Goal: Information Seeking & Learning: Learn about a topic

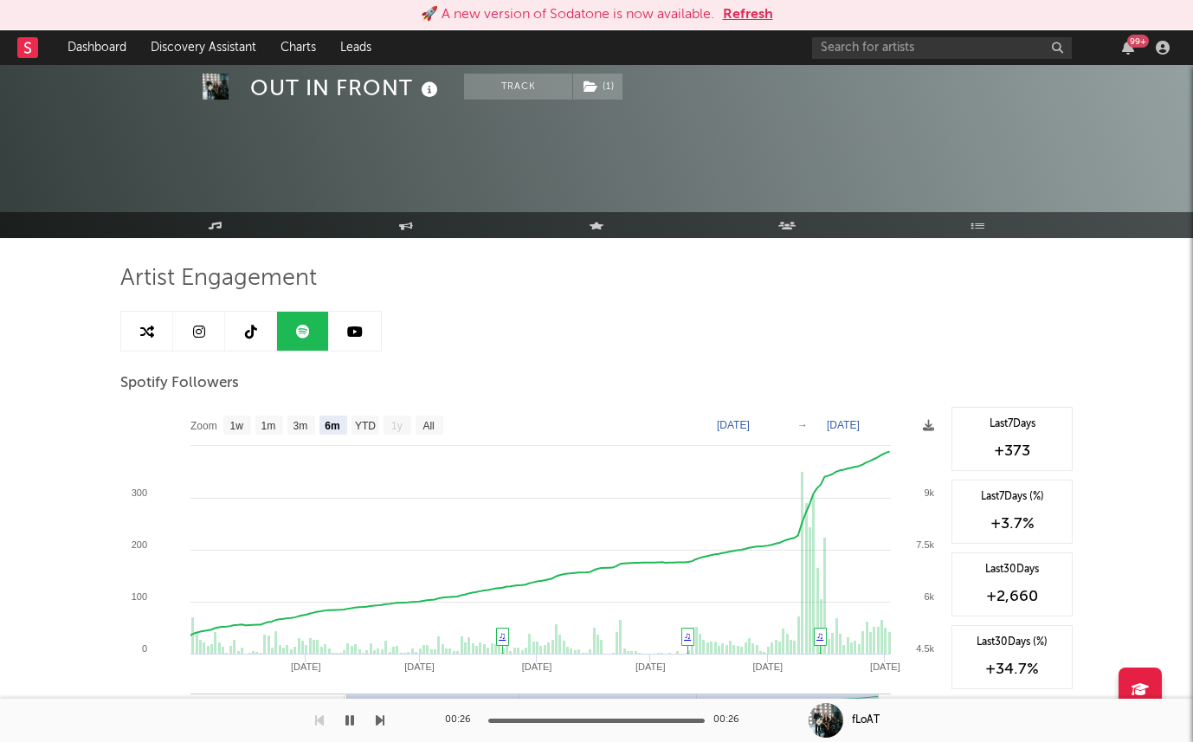
select select "6m"
select select "1w"
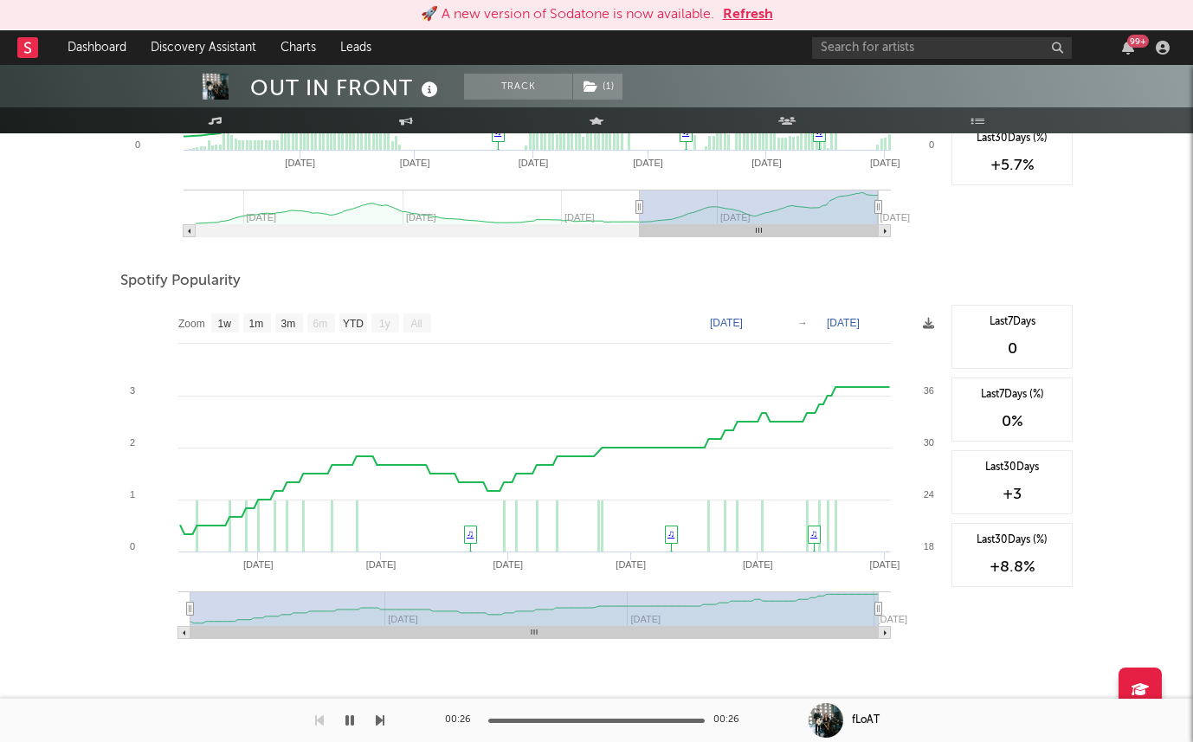
scroll to position [906, 0]
click at [757, 15] on button "Refresh" at bounding box center [748, 14] width 50 height 21
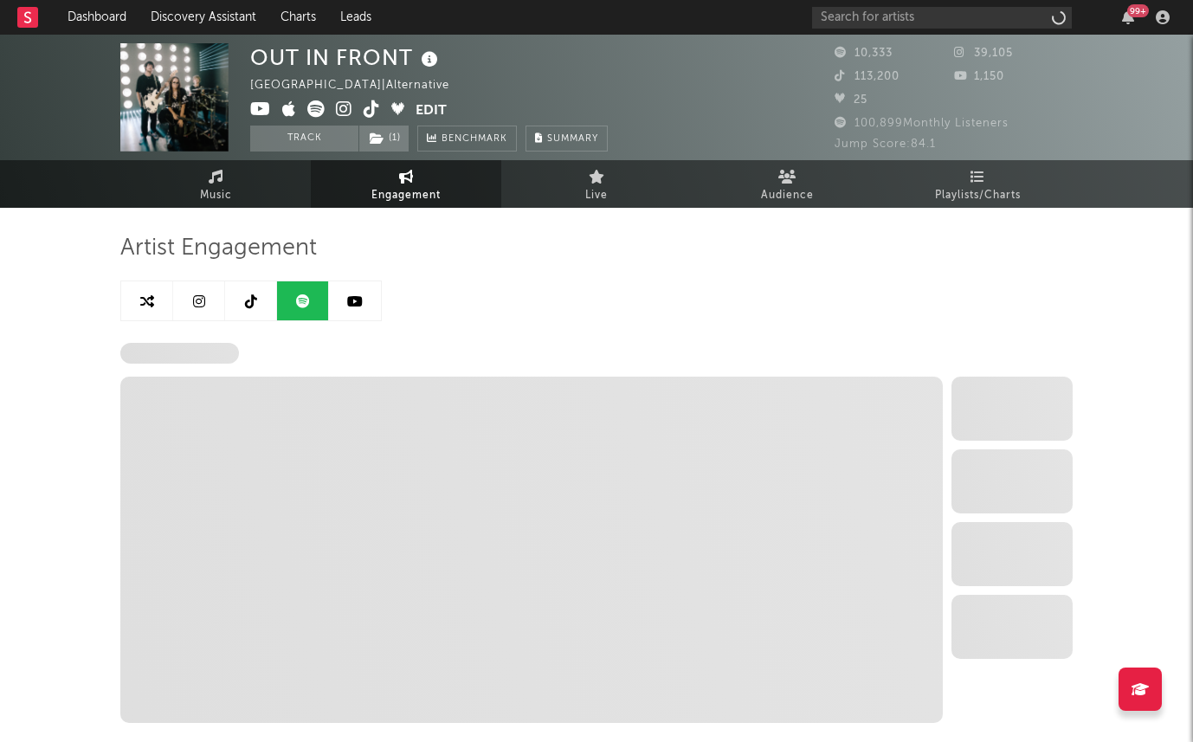
select select "6m"
select select "1w"
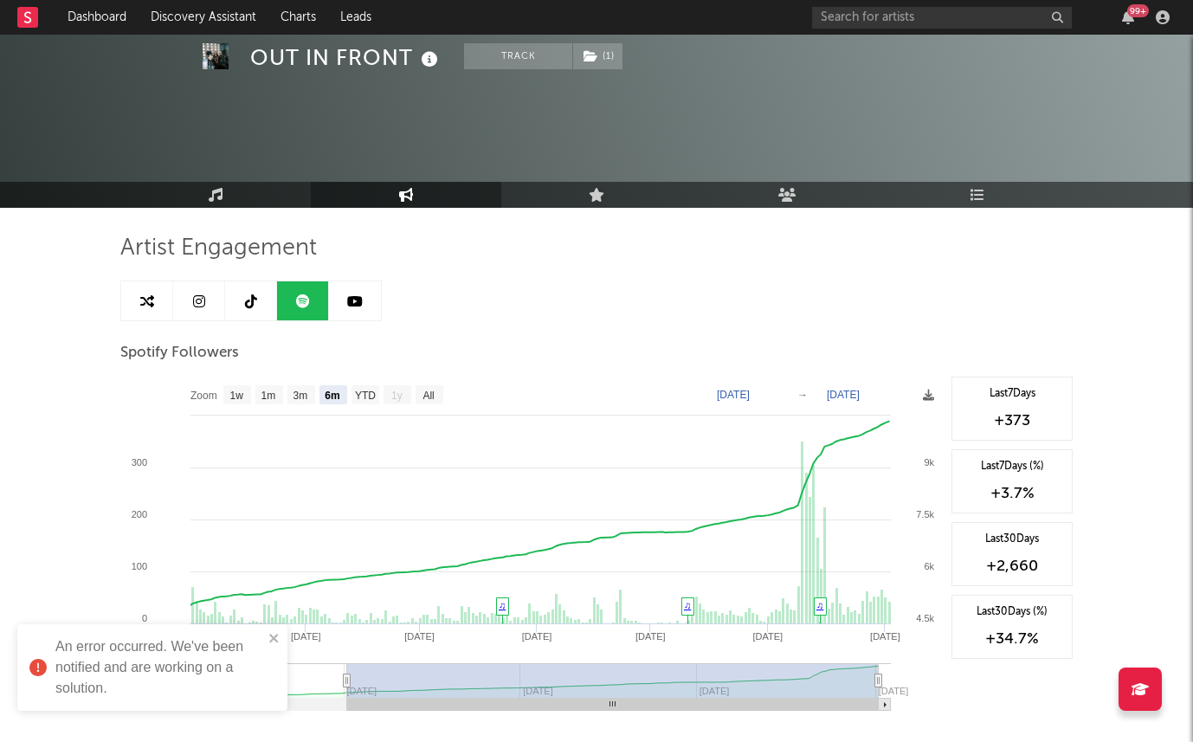
scroll to position [906, 0]
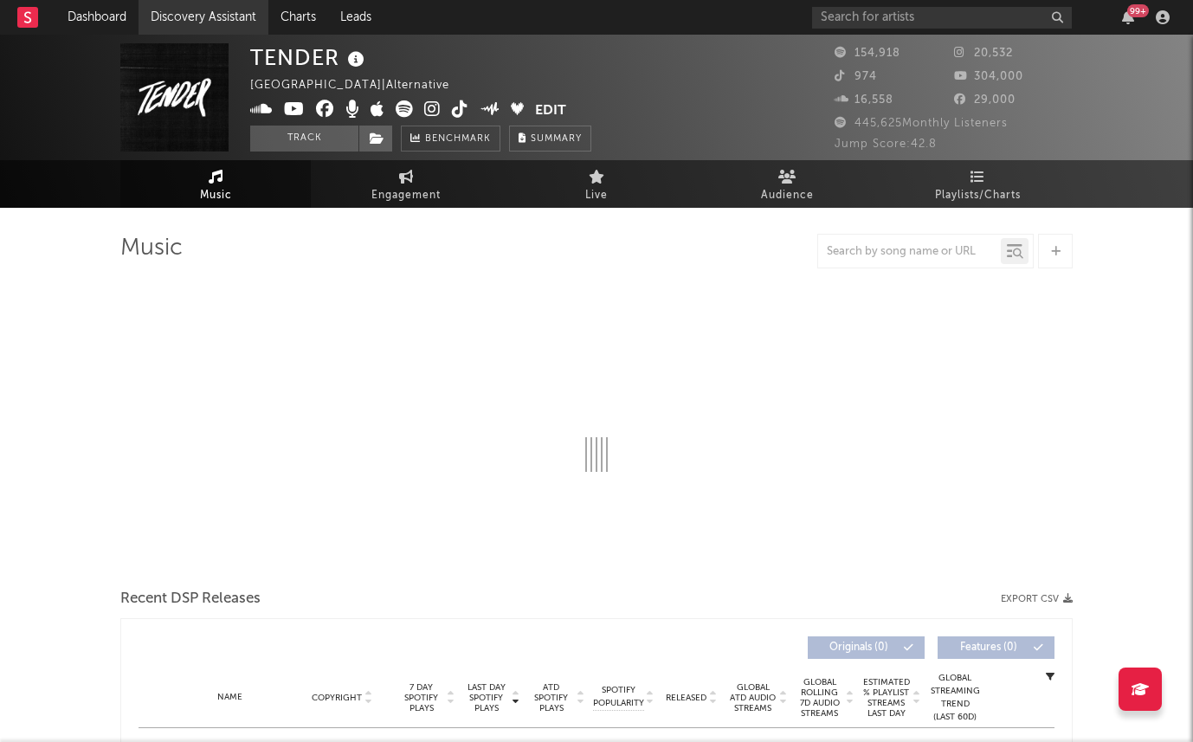
select select "6m"
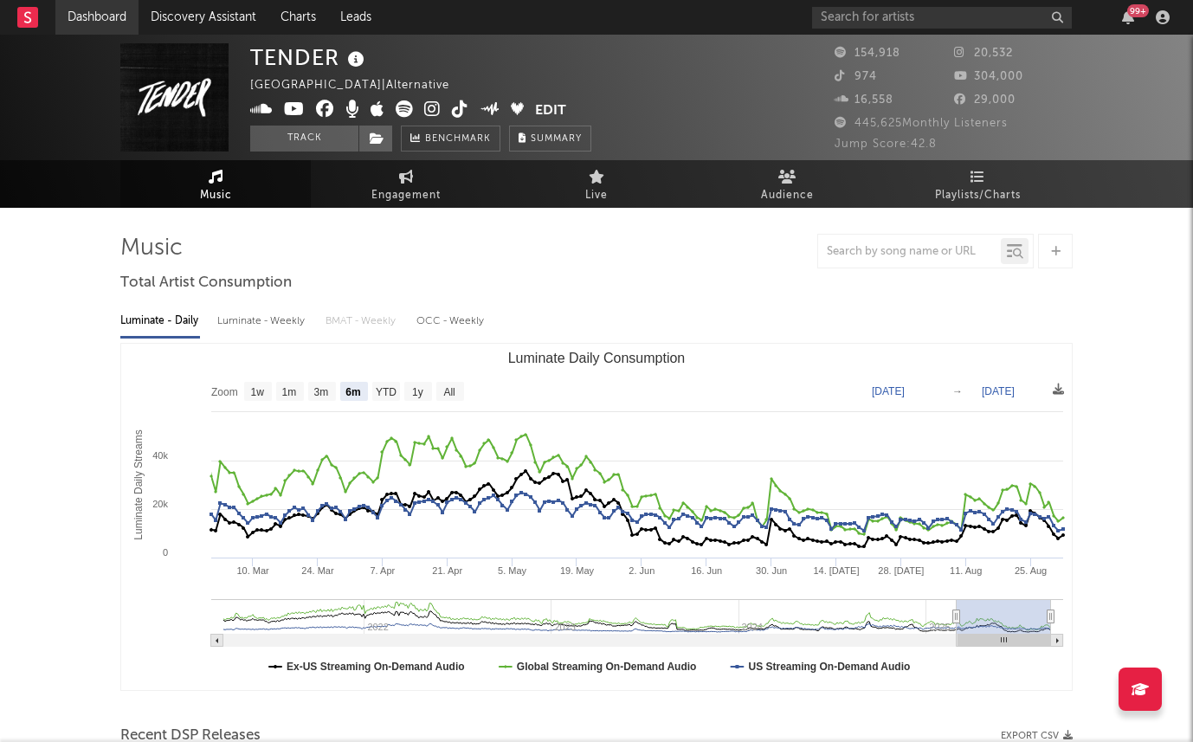
click at [106, 19] on link "Dashboard" at bounding box center [96, 17] width 83 height 35
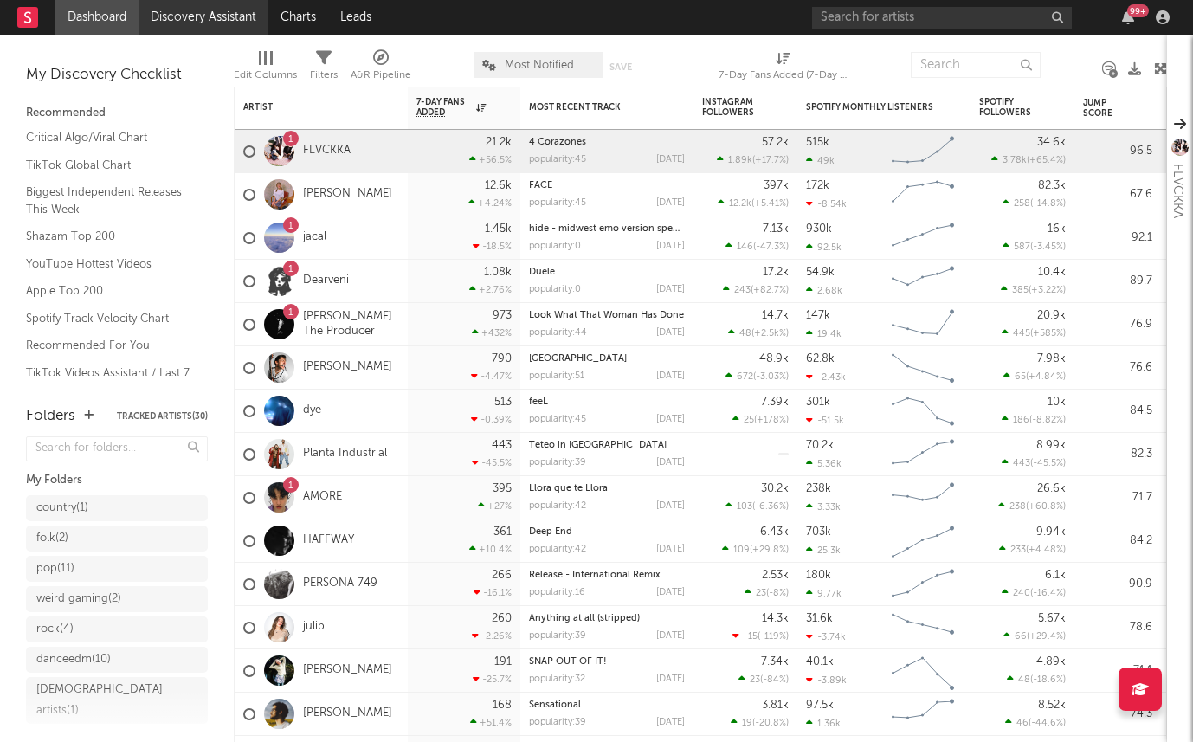
click at [215, 15] on link "Discovery Assistant" at bounding box center [204, 17] width 130 height 35
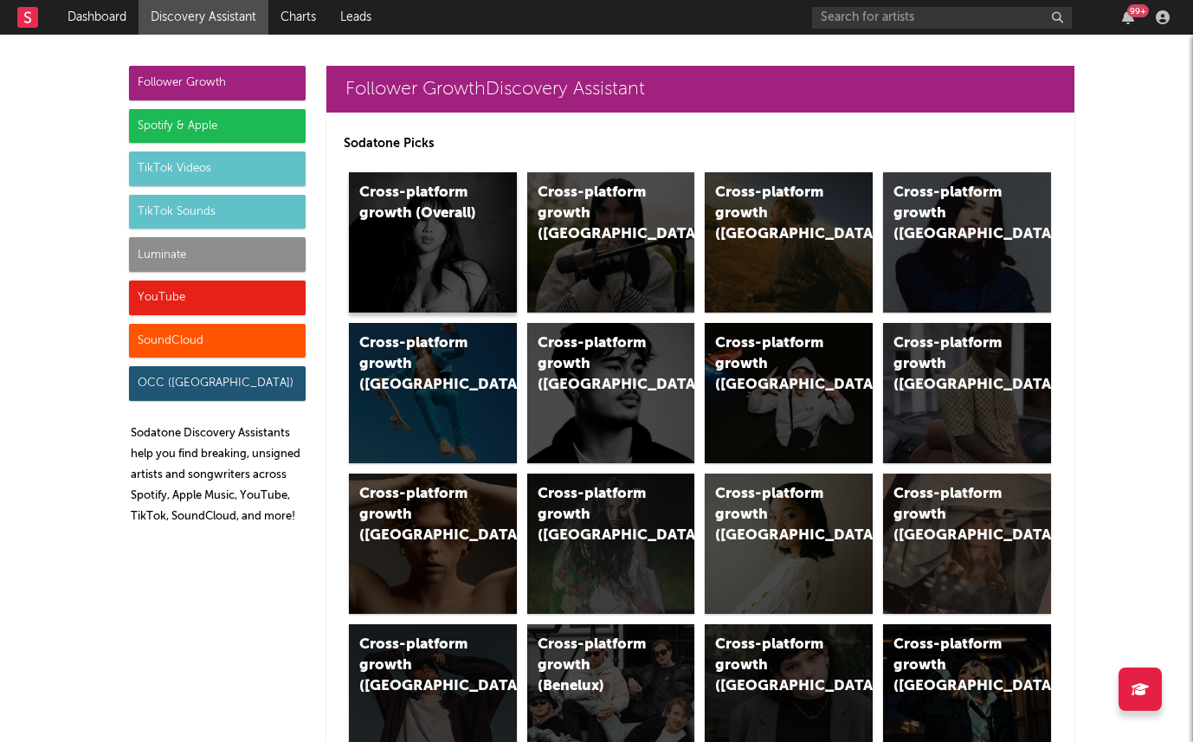
click at [395, 197] on div "Cross-platform growth (Overall)" at bounding box center [418, 204] width 118 height 42
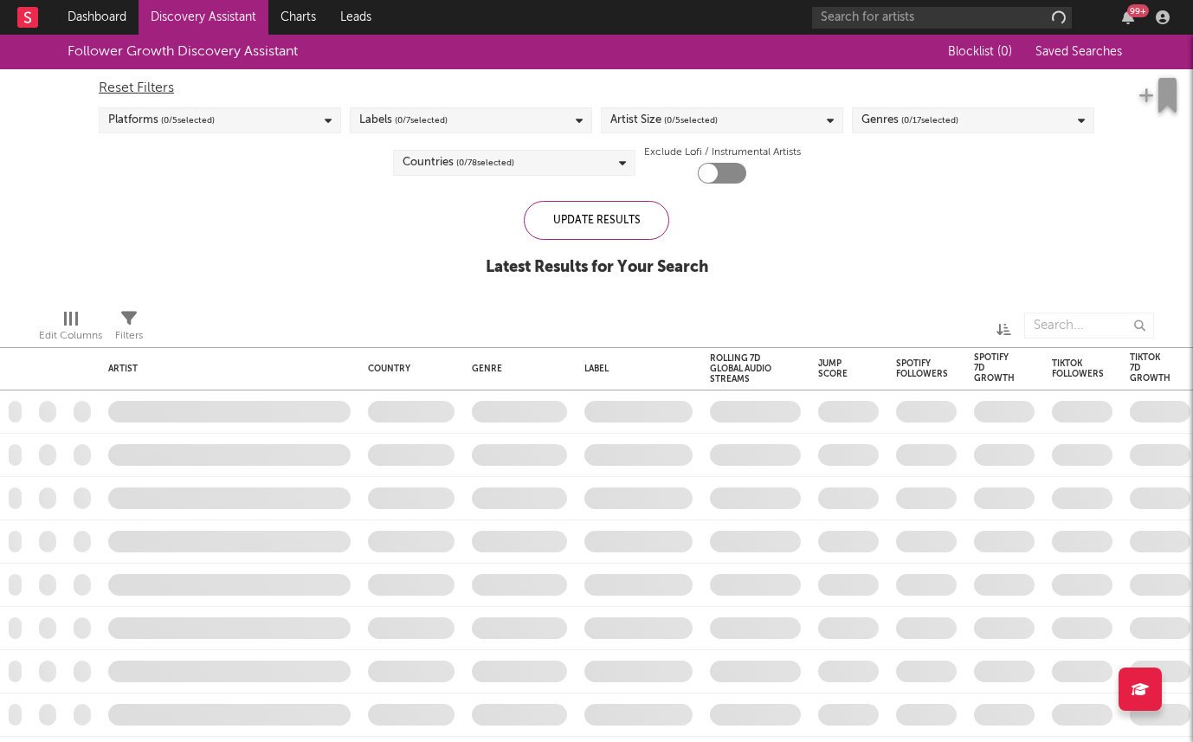
checkbox input "true"
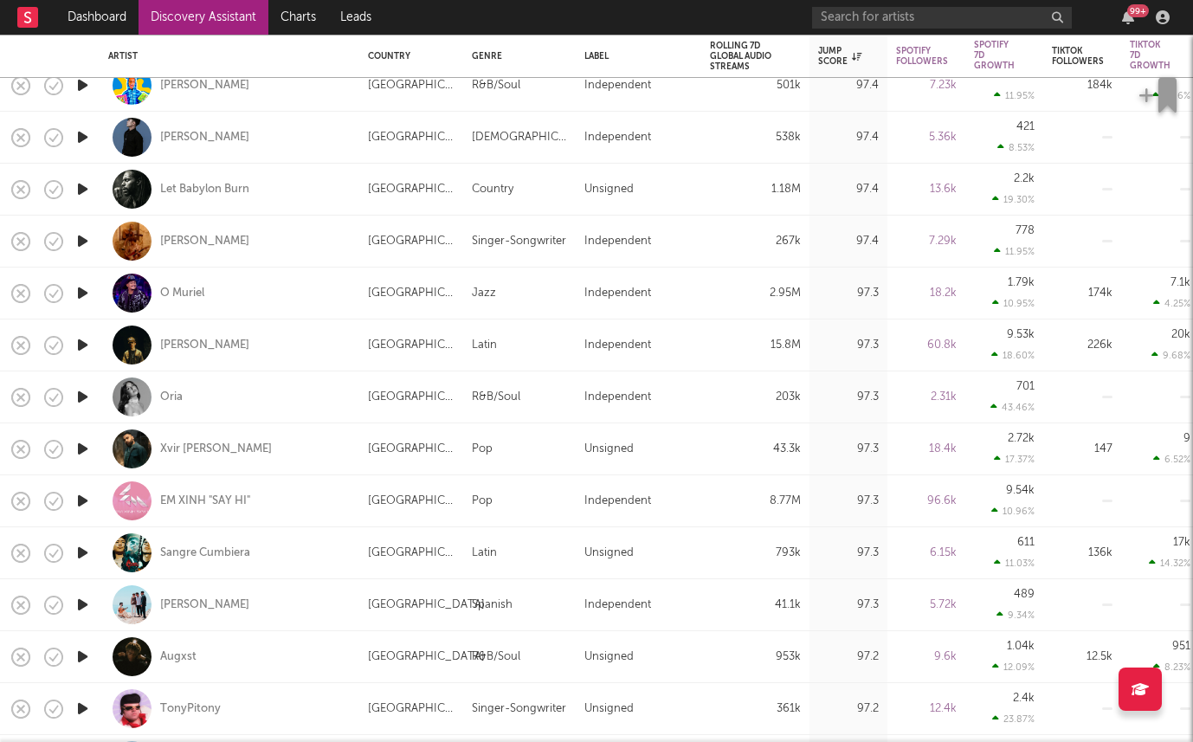
click at [86, 397] on icon "button" at bounding box center [83, 397] width 18 height 22
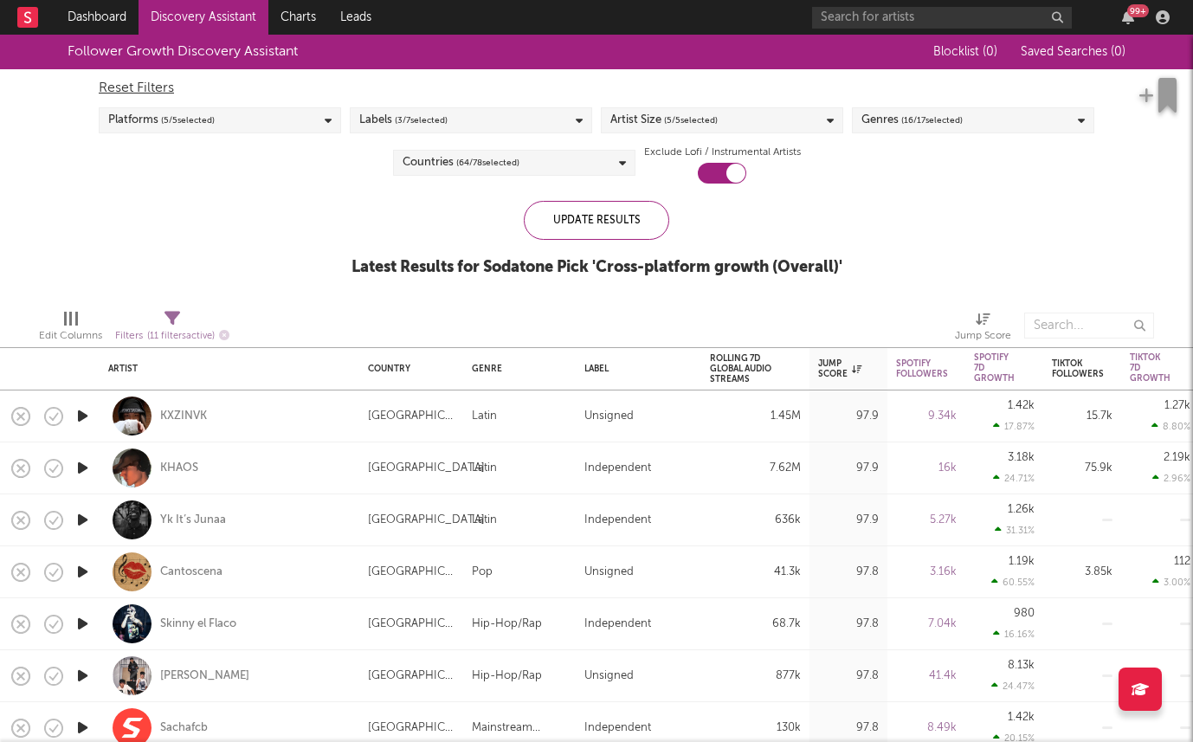
click at [358, 110] on div "Labels ( 3 / 7 selected)" at bounding box center [471, 120] width 242 height 26
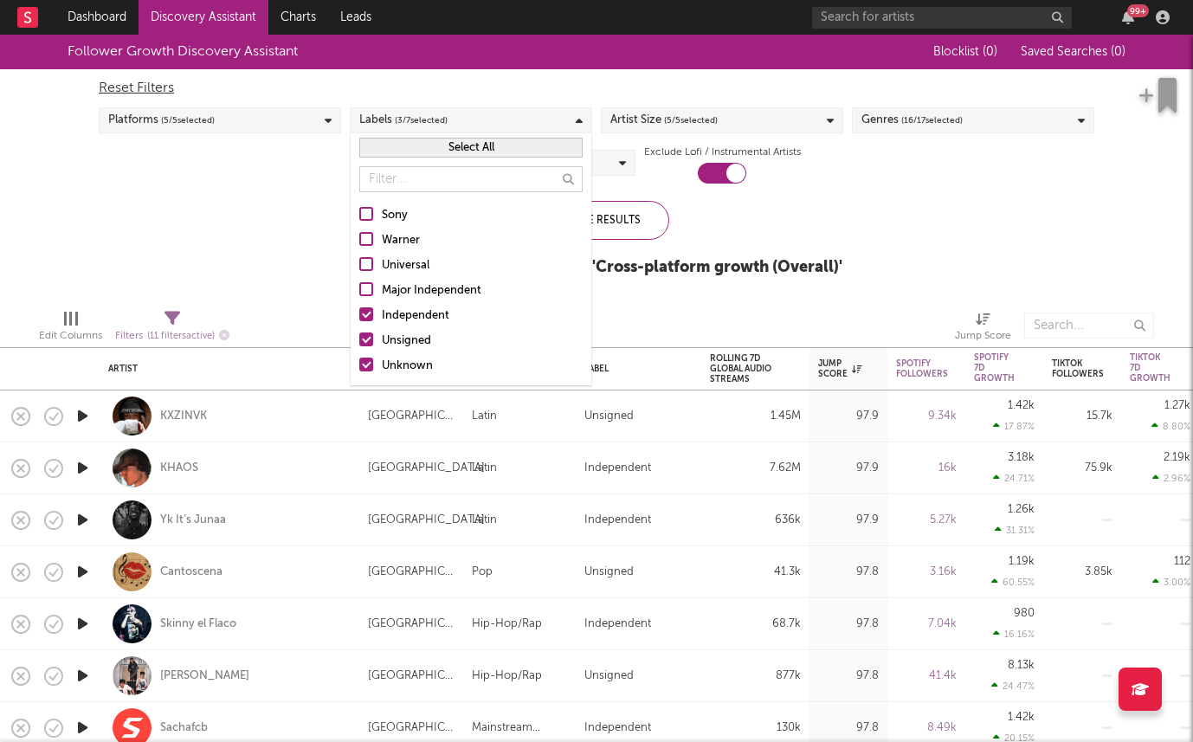
drag, startPoint x: 384, startPoint y: 322, endPoint x: 319, endPoint y: 261, distance: 89.4
click at [384, 322] on div "Independent" at bounding box center [482, 316] width 201 height 21
click at [359, 322] on input "Independent" at bounding box center [359, 316] width 0 height 21
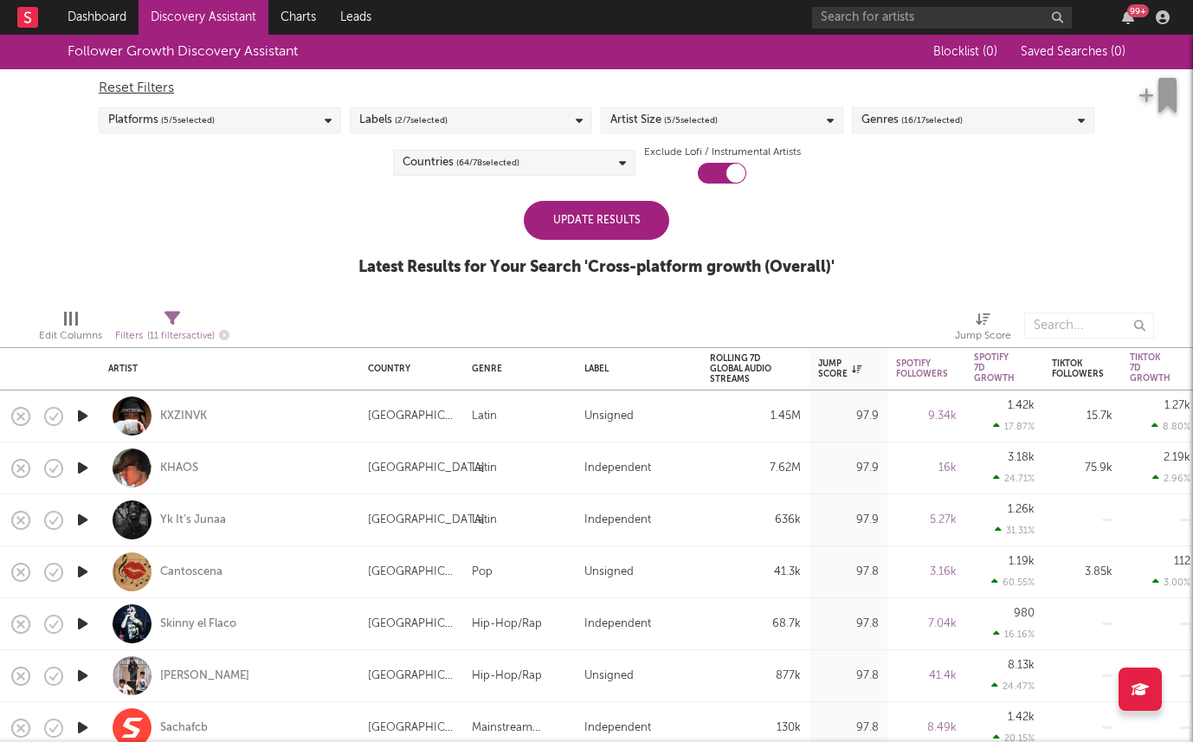
click at [313, 255] on div "Follower Growth Discovery Assistant Blocklist ( 0 ) Saved Searches ( 0 ) Reset …" at bounding box center [596, 165] width 1193 height 261
click at [584, 217] on div "Update Results" at bounding box center [596, 220] width 145 height 39
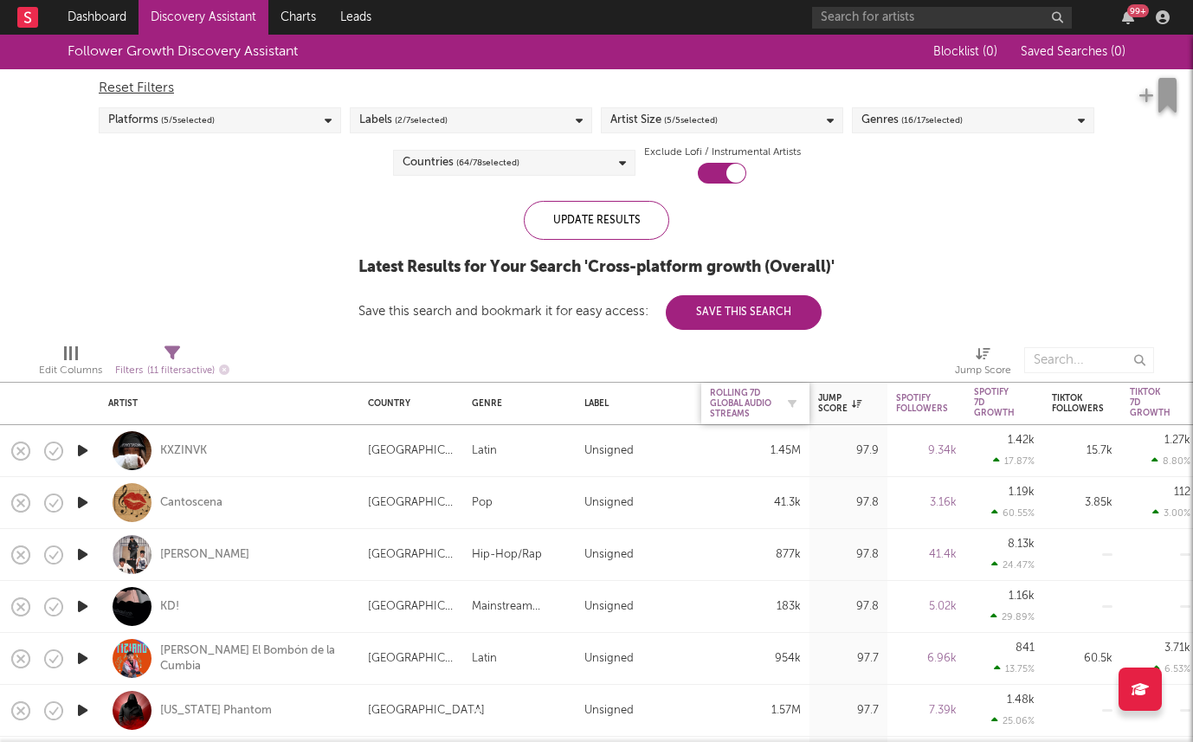
click at [766, 403] on div "Rolling 7D Global Audio Streams" at bounding box center [742, 403] width 65 height 31
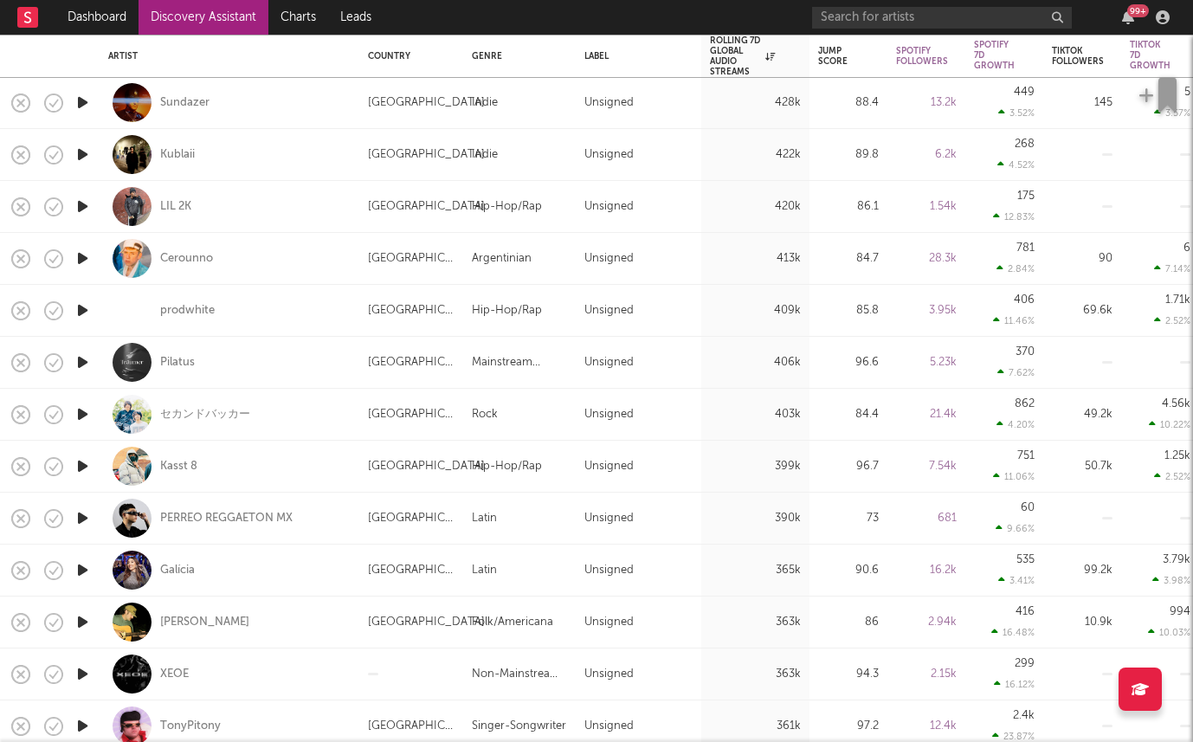
click at [80, 261] on icon "button" at bounding box center [83, 259] width 18 height 22
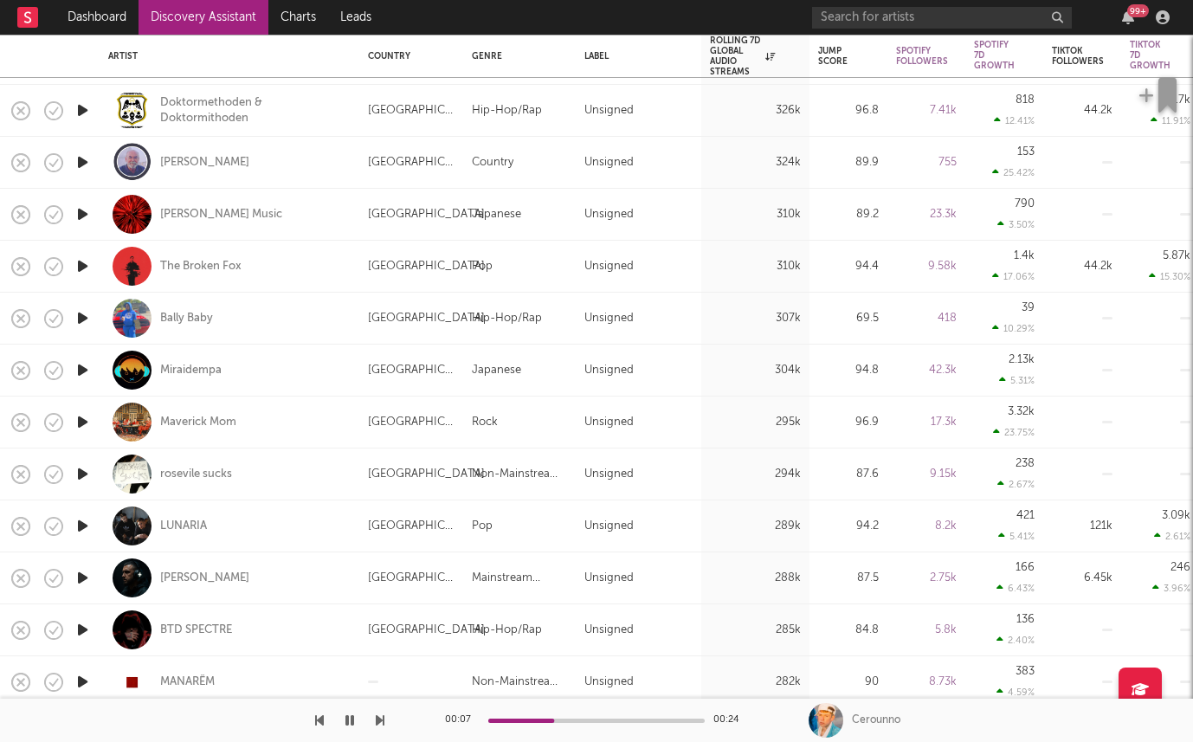
click at [80, 261] on icon "button" at bounding box center [83, 266] width 18 height 22
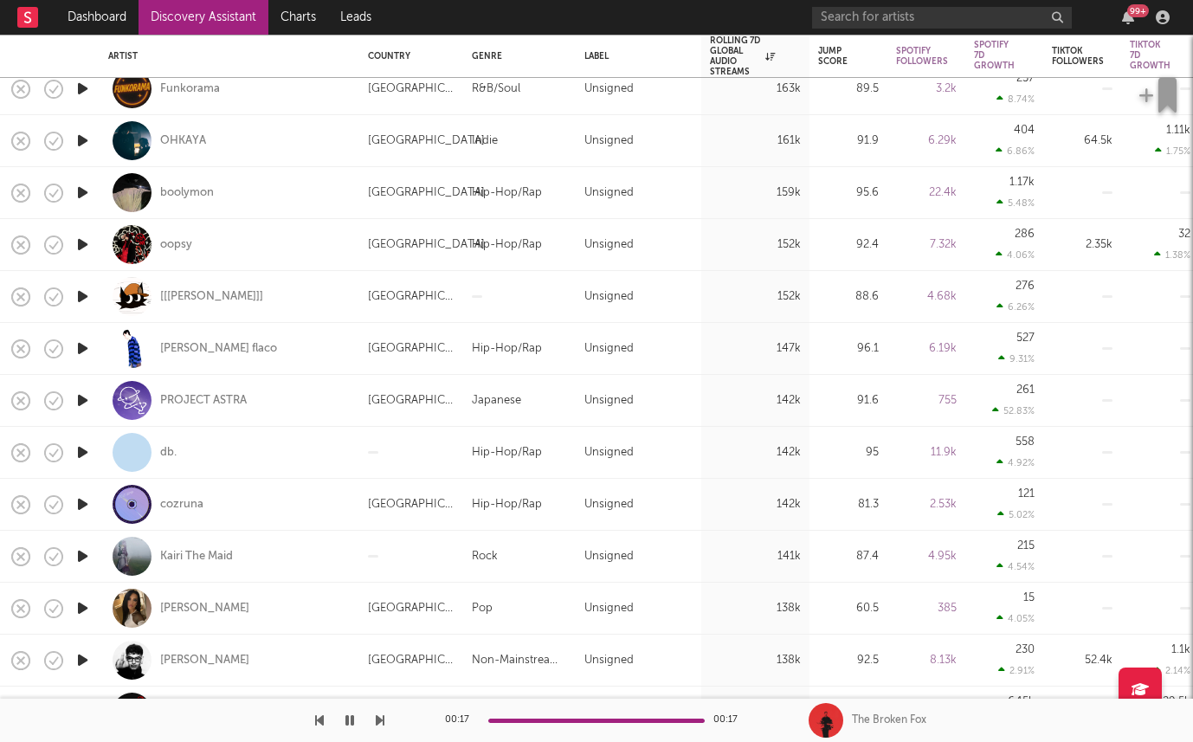
click at [77, 347] on icon "button" at bounding box center [83, 349] width 18 height 22
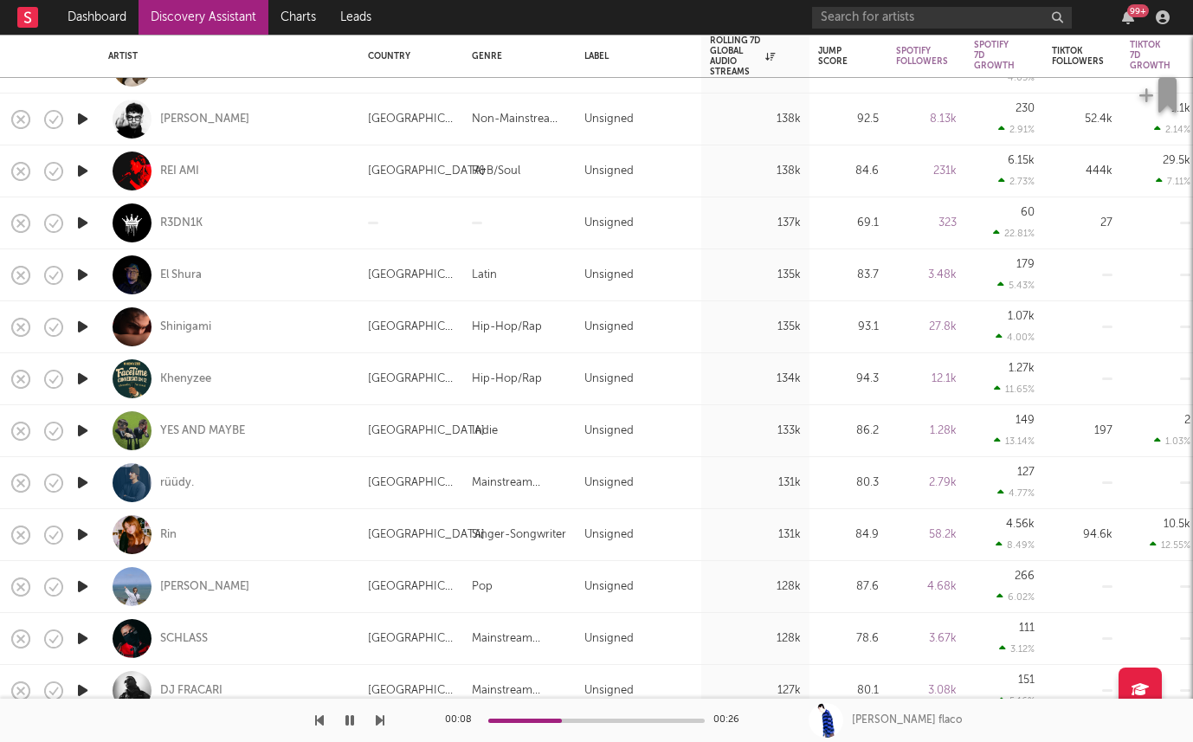
click at [78, 534] on icon "button" at bounding box center [83, 535] width 18 height 22
click at [170, 539] on div "Rin" at bounding box center [168, 535] width 16 height 16
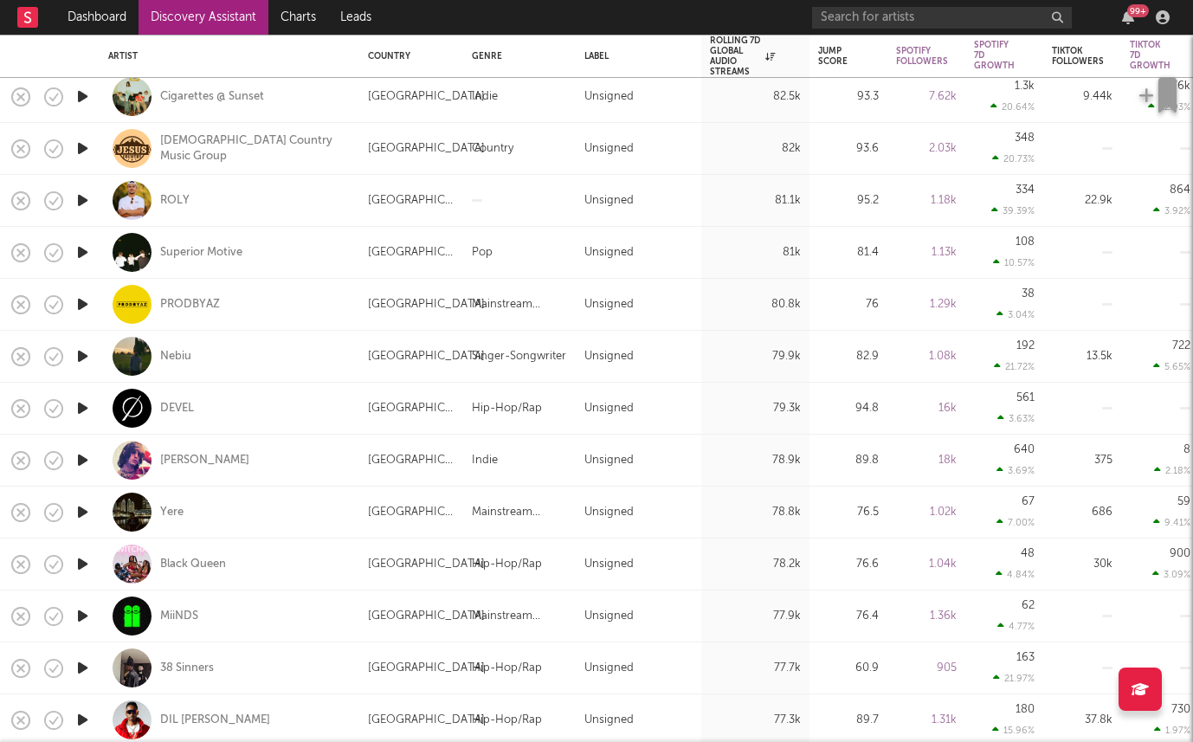
click at [83, 249] on icon "button" at bounding box center [83, 253] width 18 height 22
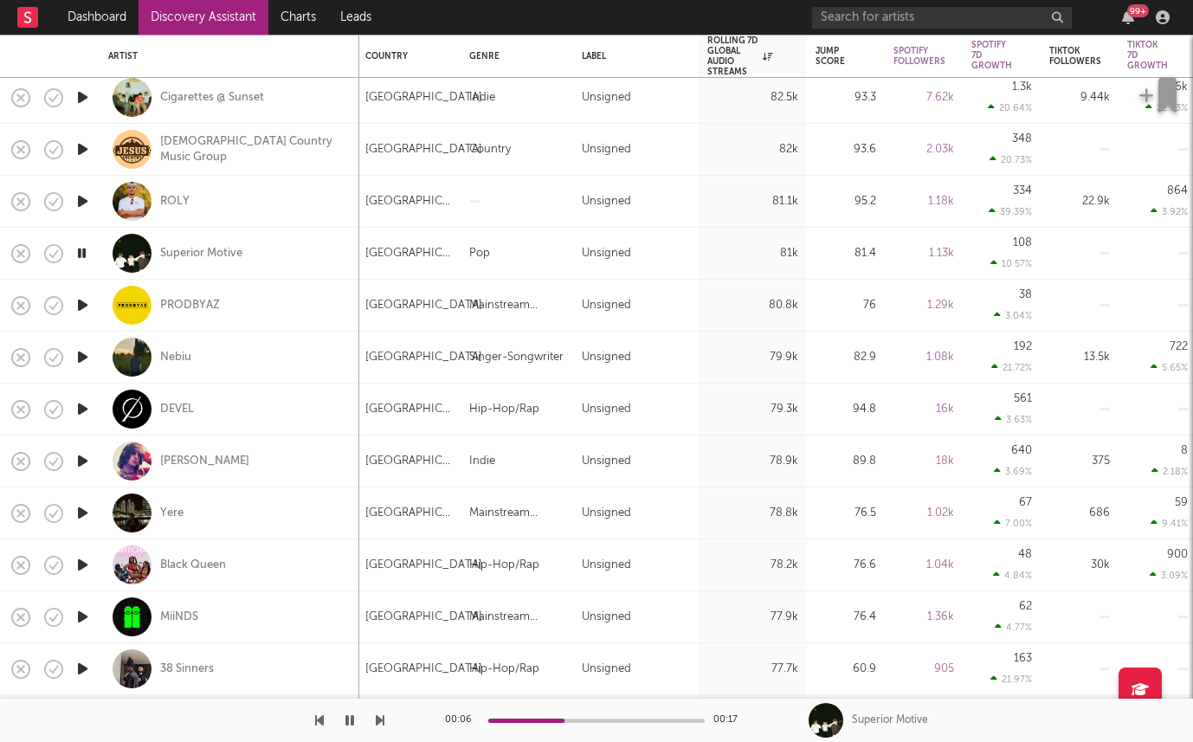
click at [81, 362] on icon "button" at bounding box center [83, 357] width 18 height 22
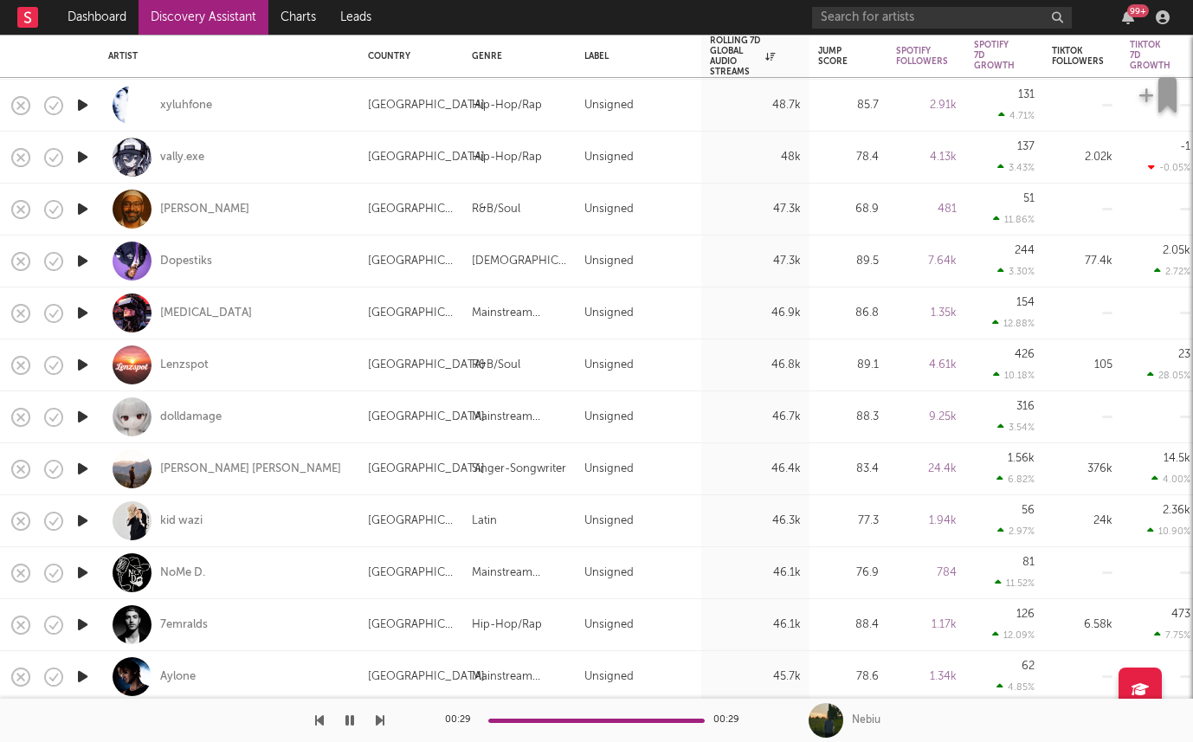
click at [81, 467] on icon "button" at bounding box center [83, 469] width 18 height 22
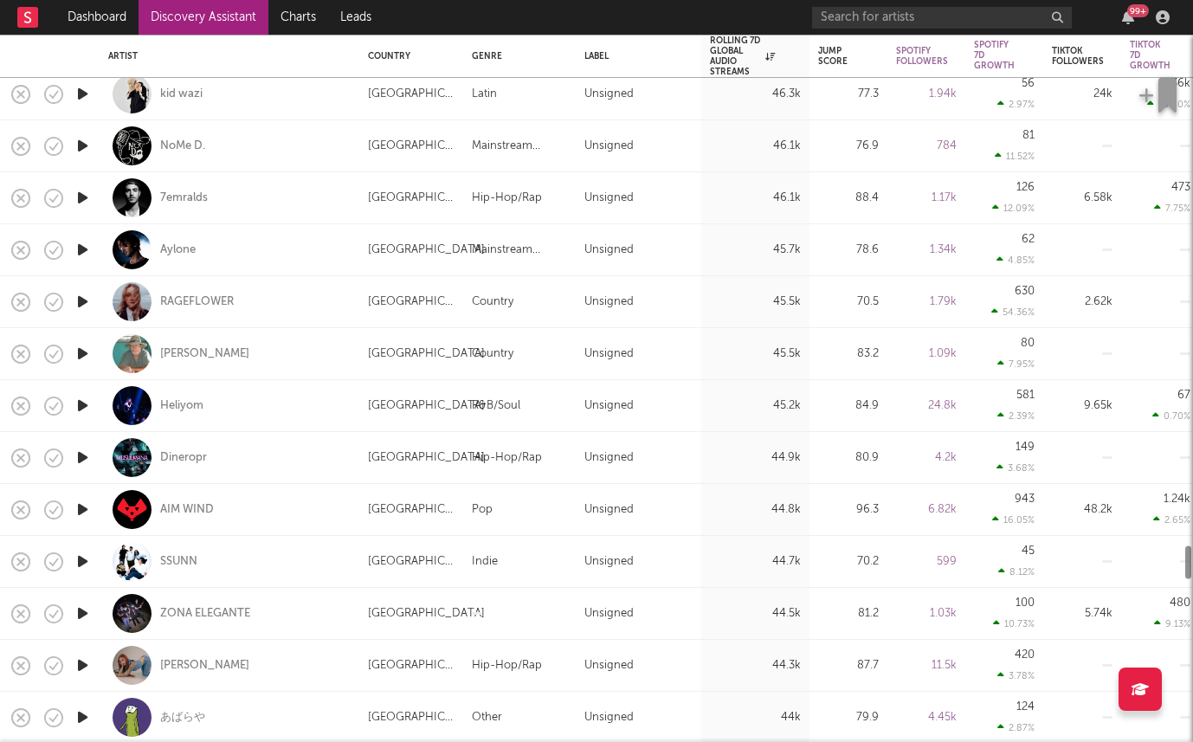
click at [85, 504] on icon "button" at bounding box center [83, 510] width 18 height 22
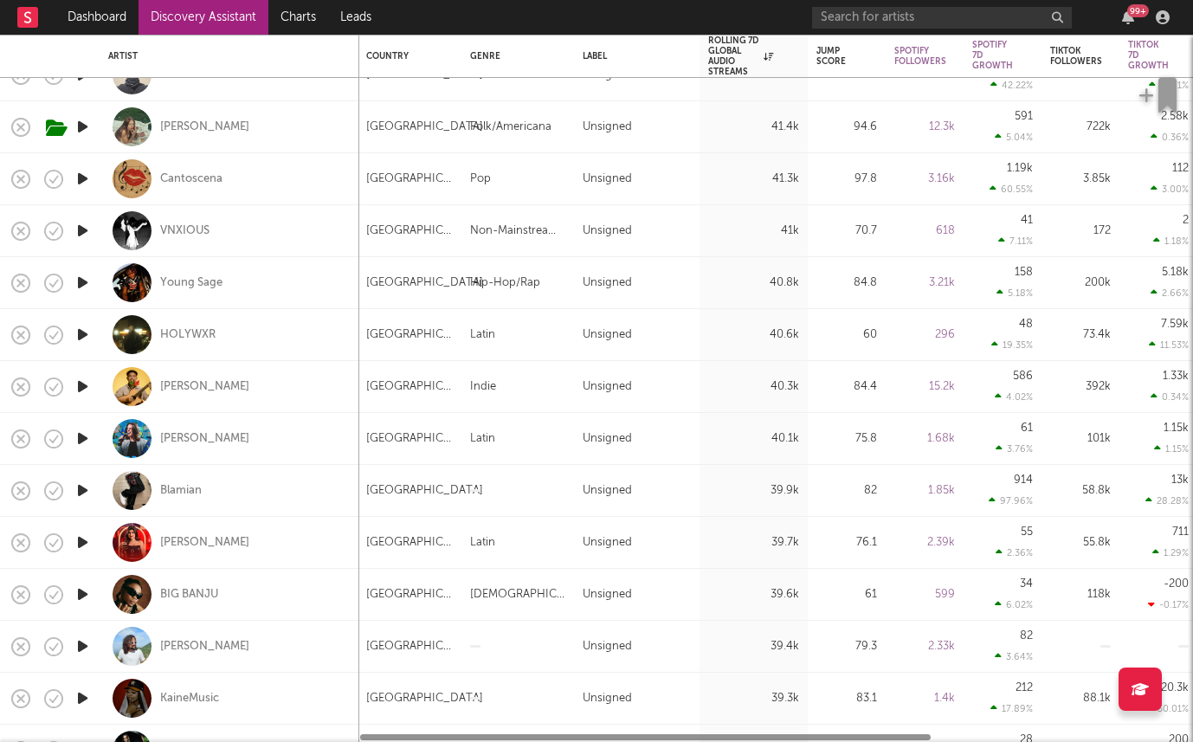
click at [84, 532] on icon "button" at bounding box center [83, 543] width 18 height 22
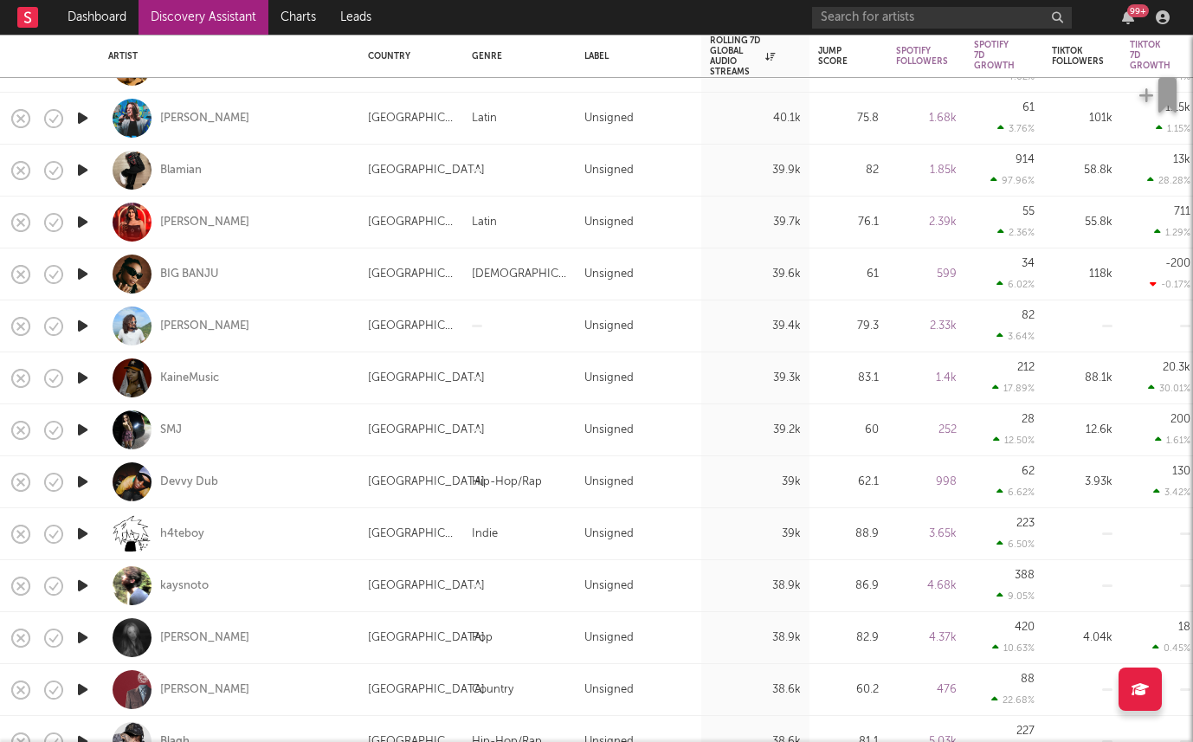
click at [81, 489] on icon "button" at bounding box center [83, 482] width 18 height 22
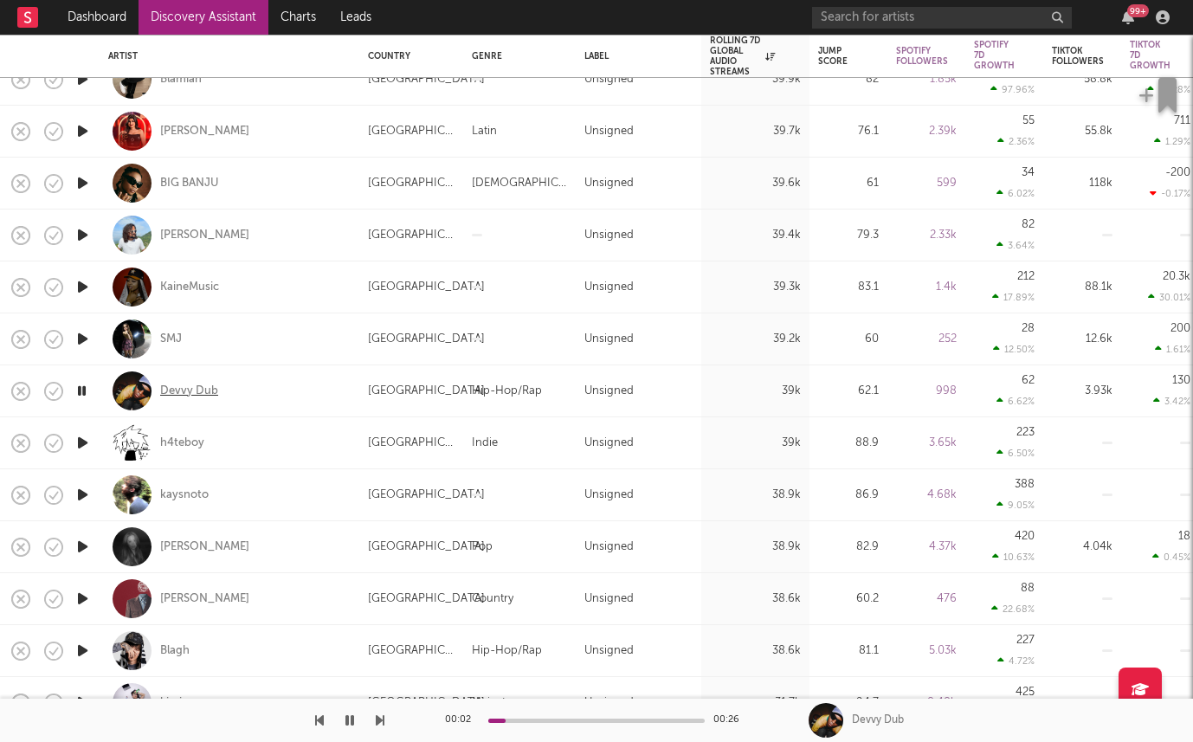
click at [186, 391] on div "Devvy Dub" at bounding box center [189, 392] width 58 height 16
click at [76, 440] on icon "button" at bounding box center [83, 443] width 18 height 22
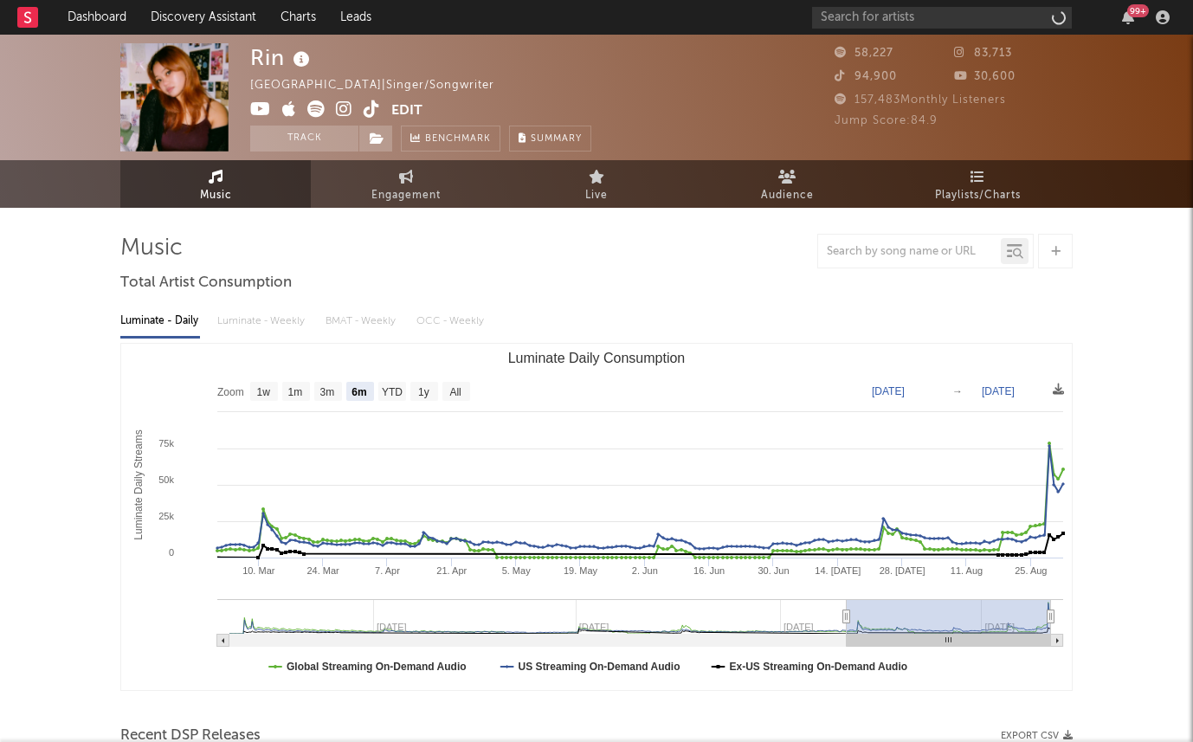
select select "6m"
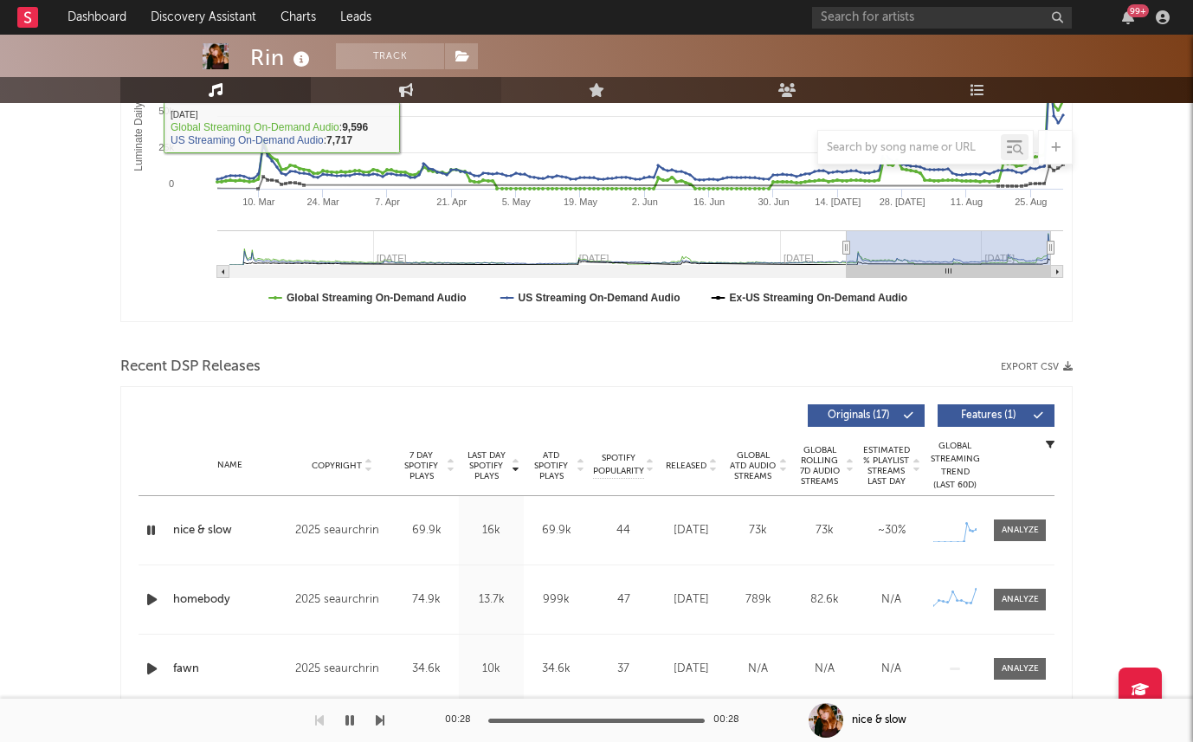
click at [416, 90] on link "Engagement" at bounding box center [406, 90] width 190 height 26
select select "1w"
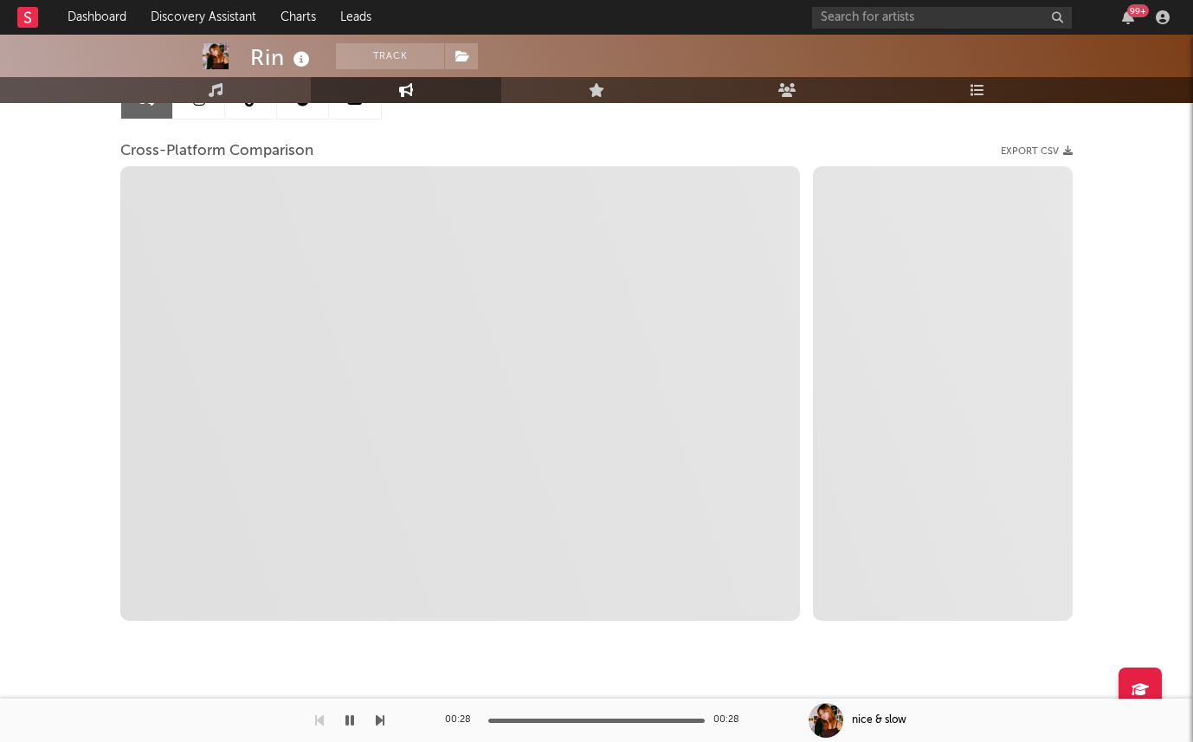
scroll to position [202, 0]
select select "1m"
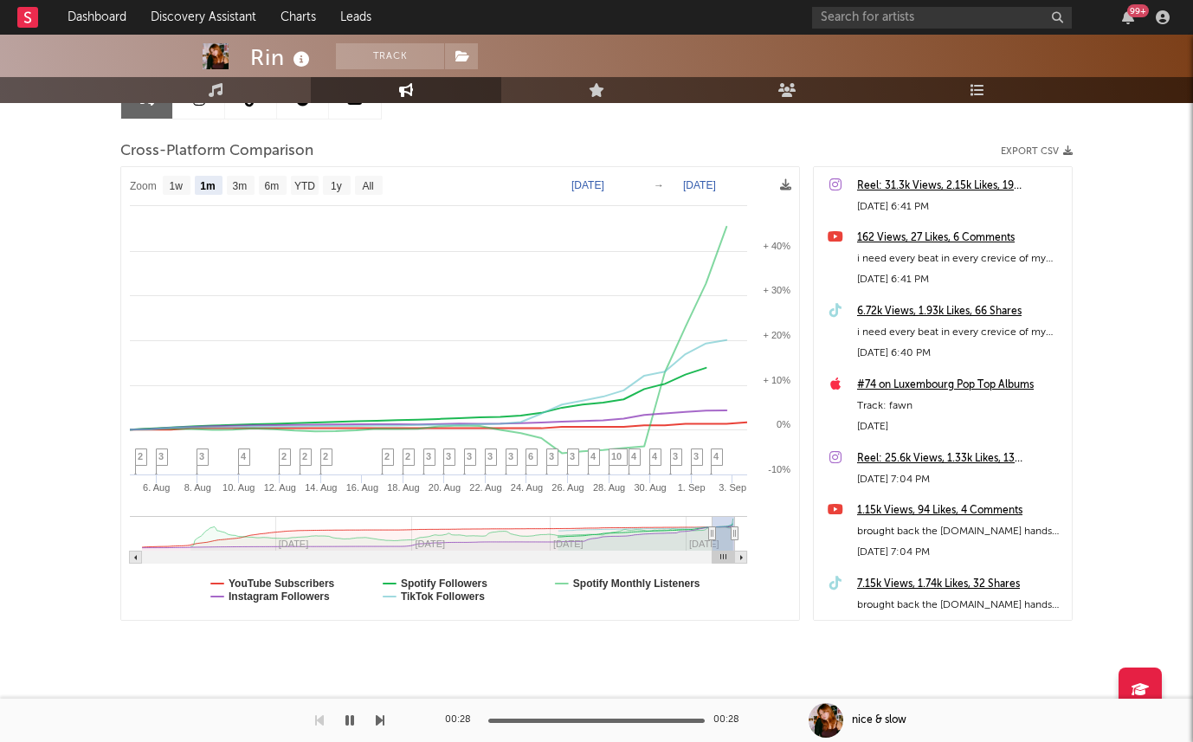
click at [203, 114] on link at bounding box center [199, 99] width 52 height 39
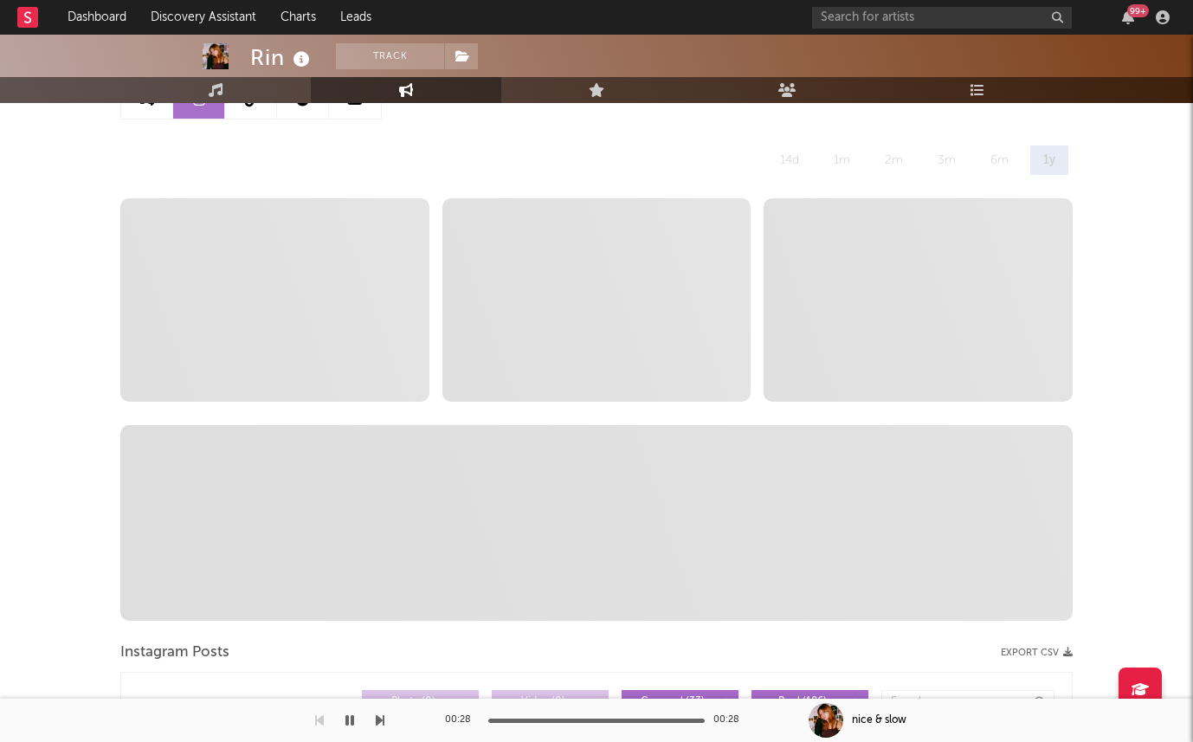
select select "6m"
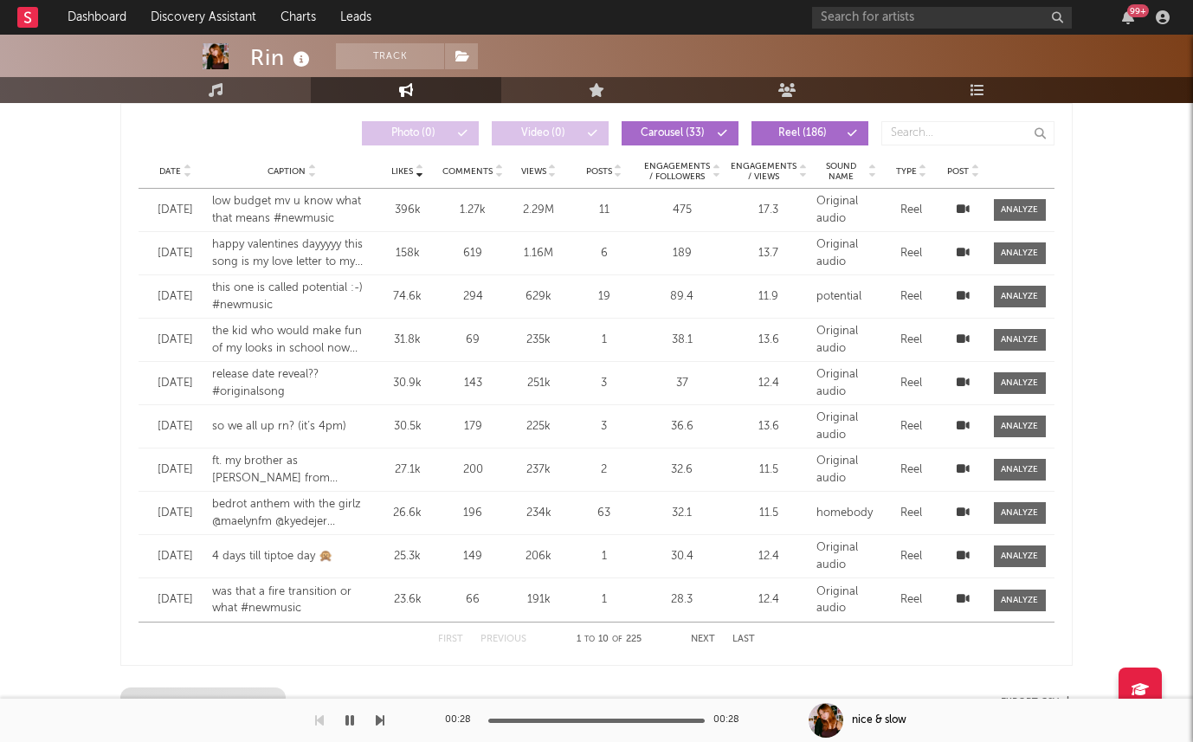
scroll to position [921, 0]
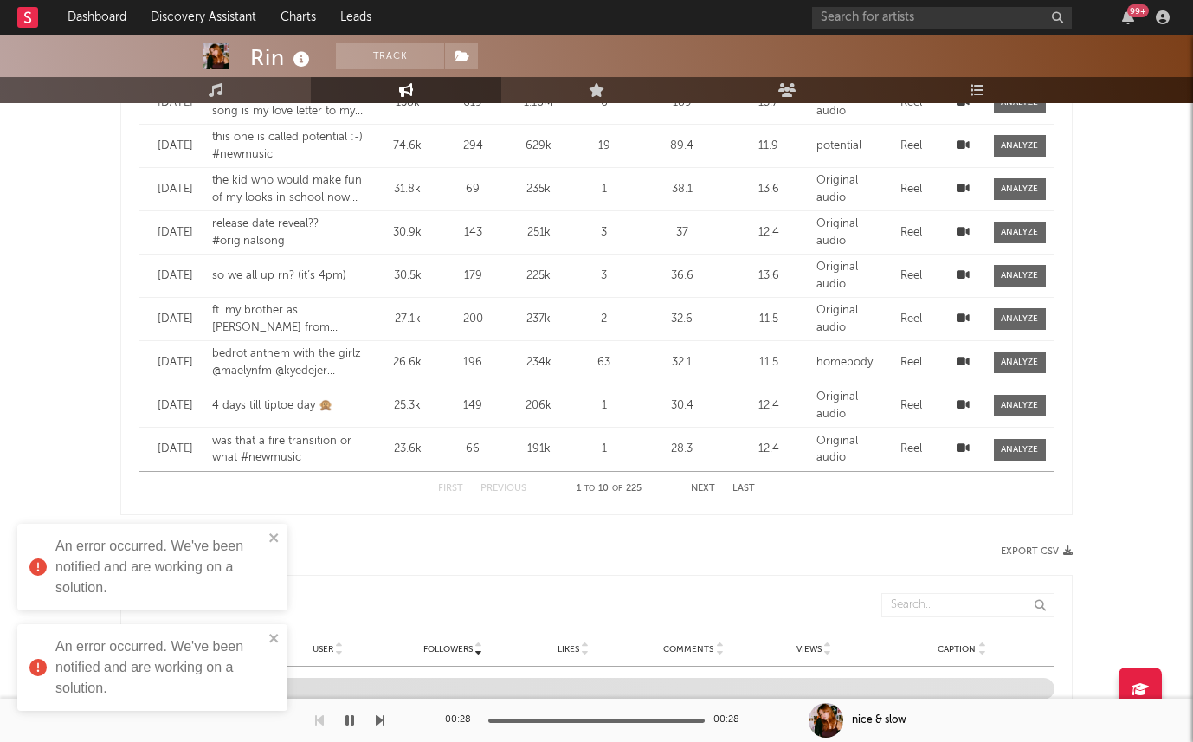
click at [282, 534] on div "An error occurred. We've been notified and are working on a solution." at bounding box center [152, 567] width 270 height 87
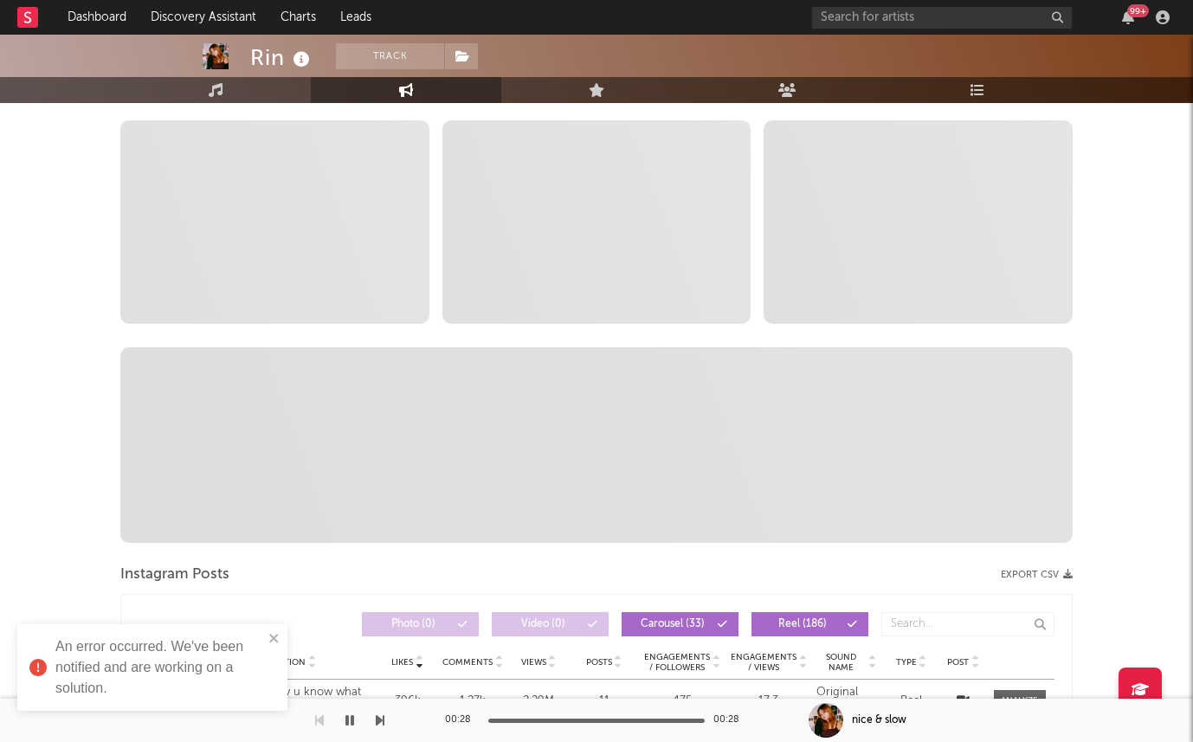
scroll to position [257, 0]
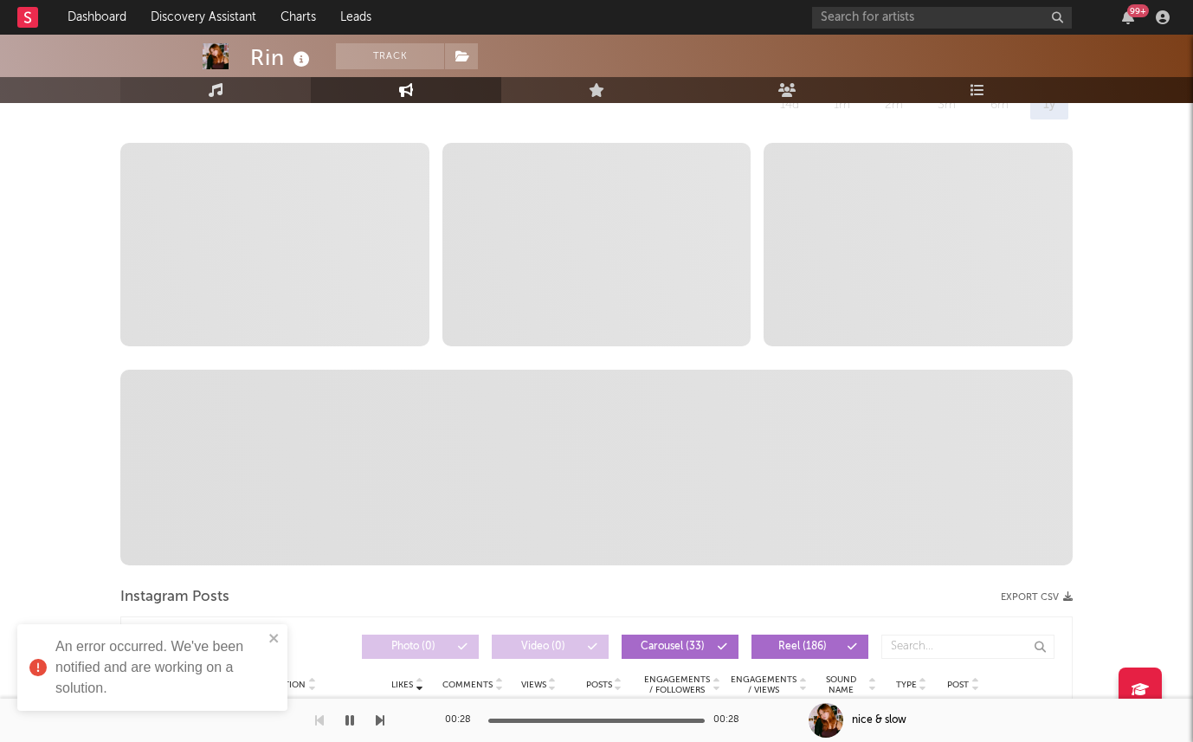
click at [232, 99] on link "Music" at bounding box center [215, 90] width 190 height 26
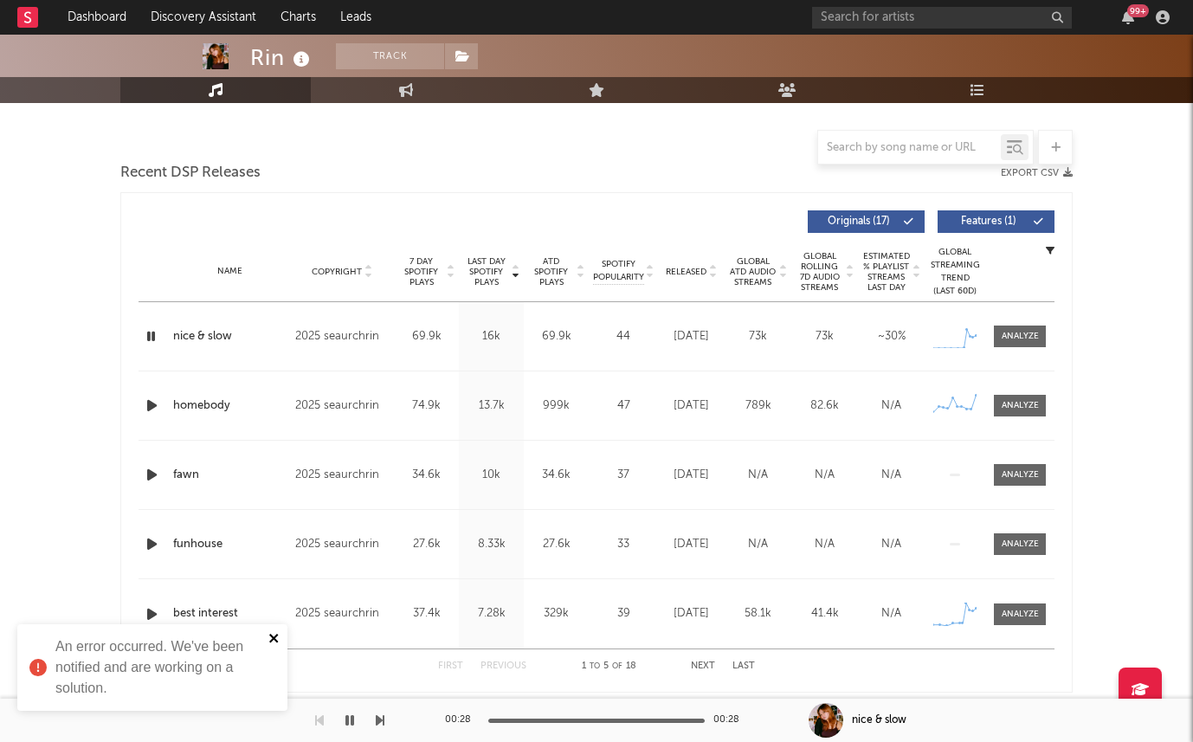
select select "6m"
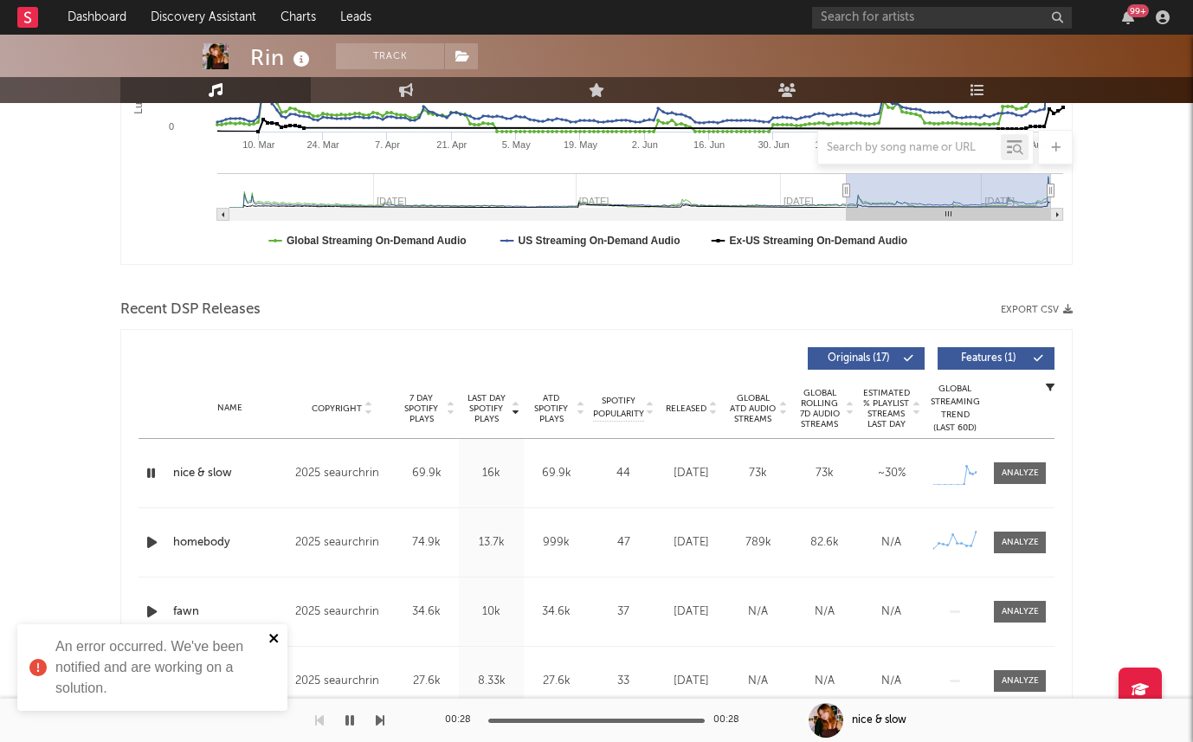
scroll to position [563, 0]
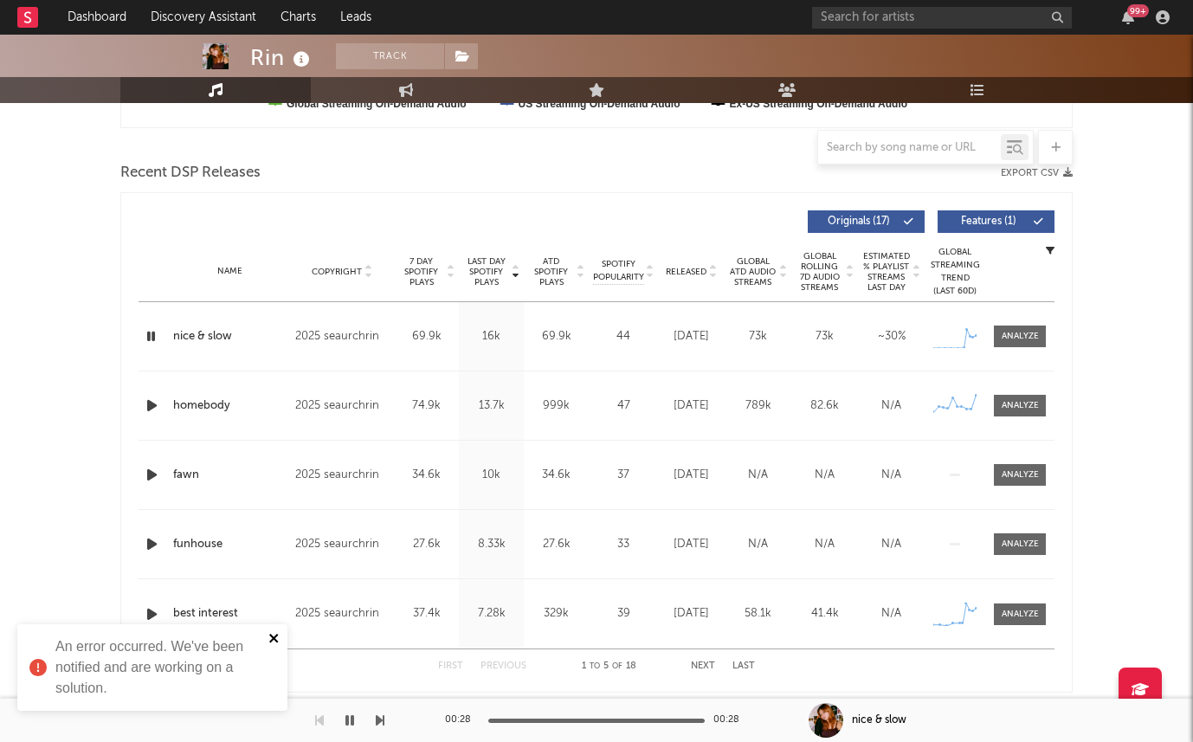
click at [274, 637] on icon "close" at bounding box center [273, 638] width 9 height 9
click at [431, 274] on span "7 Day Spotify Plays" at bounding box center [421, 271] width 46 height 31
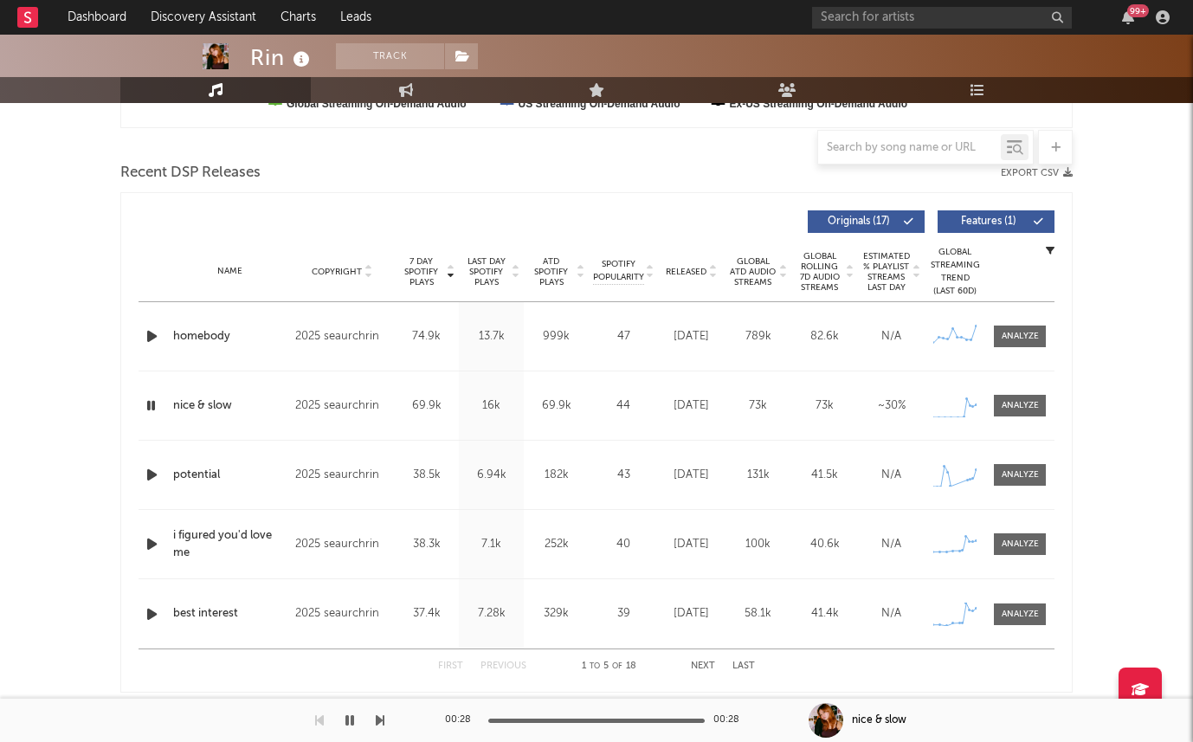
click at [499, 274] on span "Last Day Spotify Plays" at bounding box center [486, 271] width 46 height 31
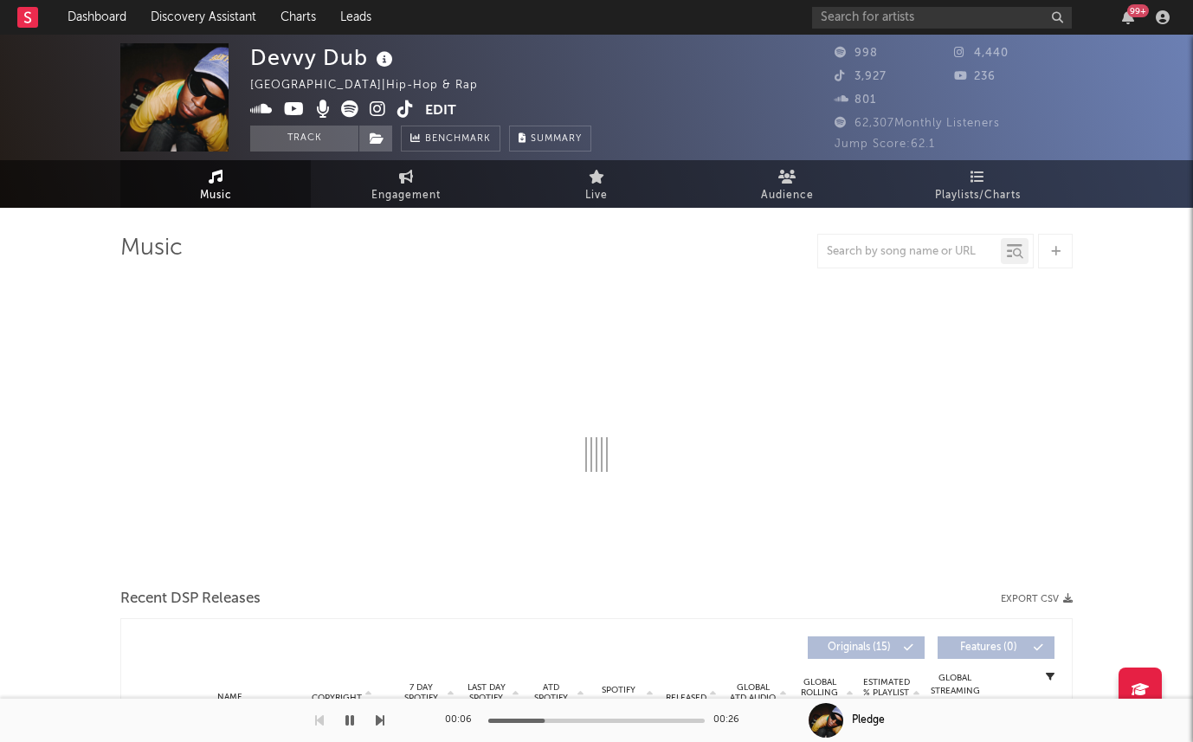
click at [381, 113] on icon at bounding box center [378, 108] width 16 height 17
